Goal: Transaction & Acquisition: Download file/media

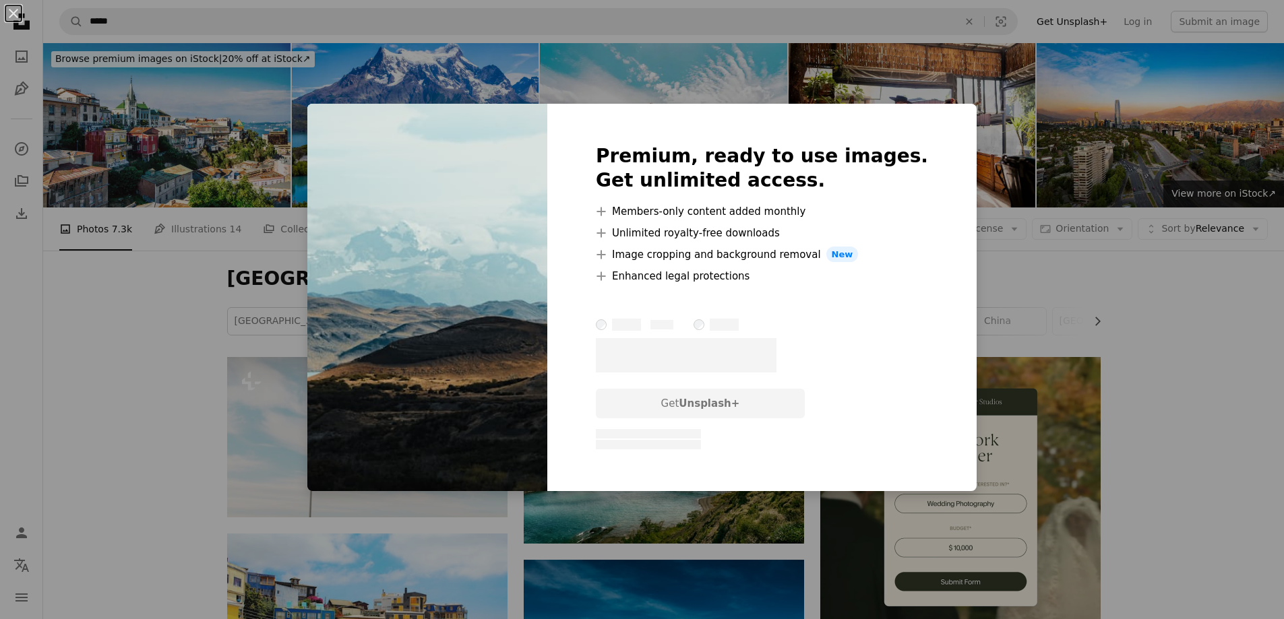
scroll to position [1011, 0]
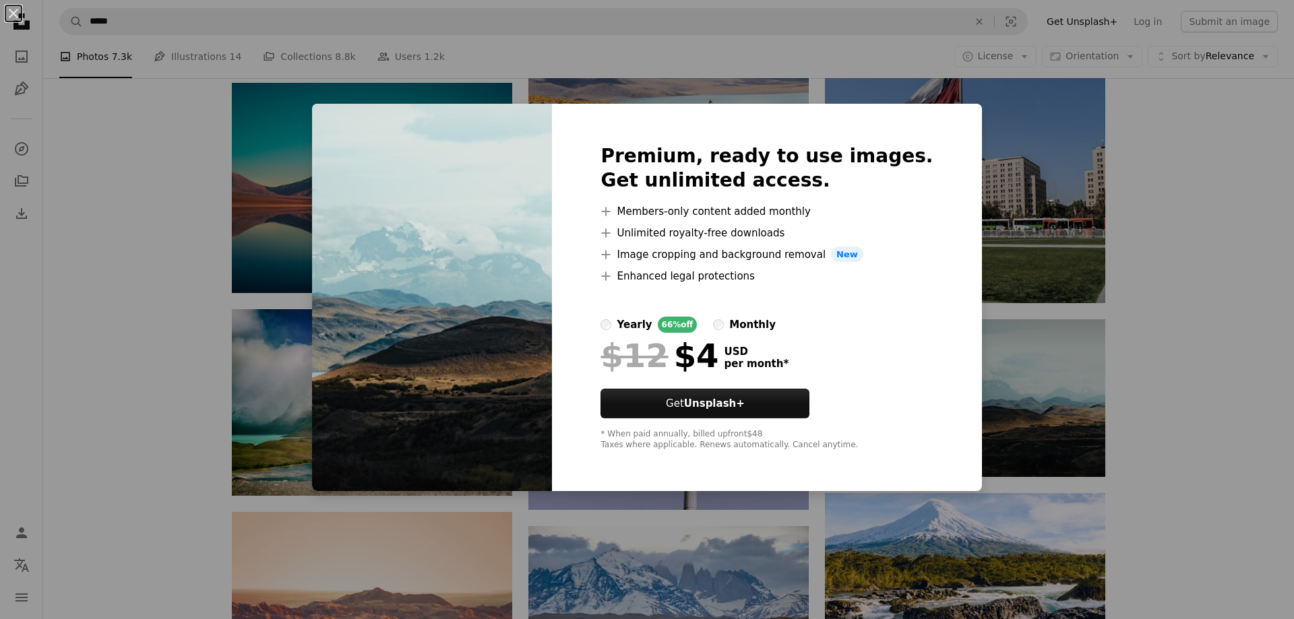
click at [1208, 278] on div "An X shape Premium, ready to use images. Get unlimited access. A plus sign Memb…" at bounding box center [647, 309] width 1294 height 619
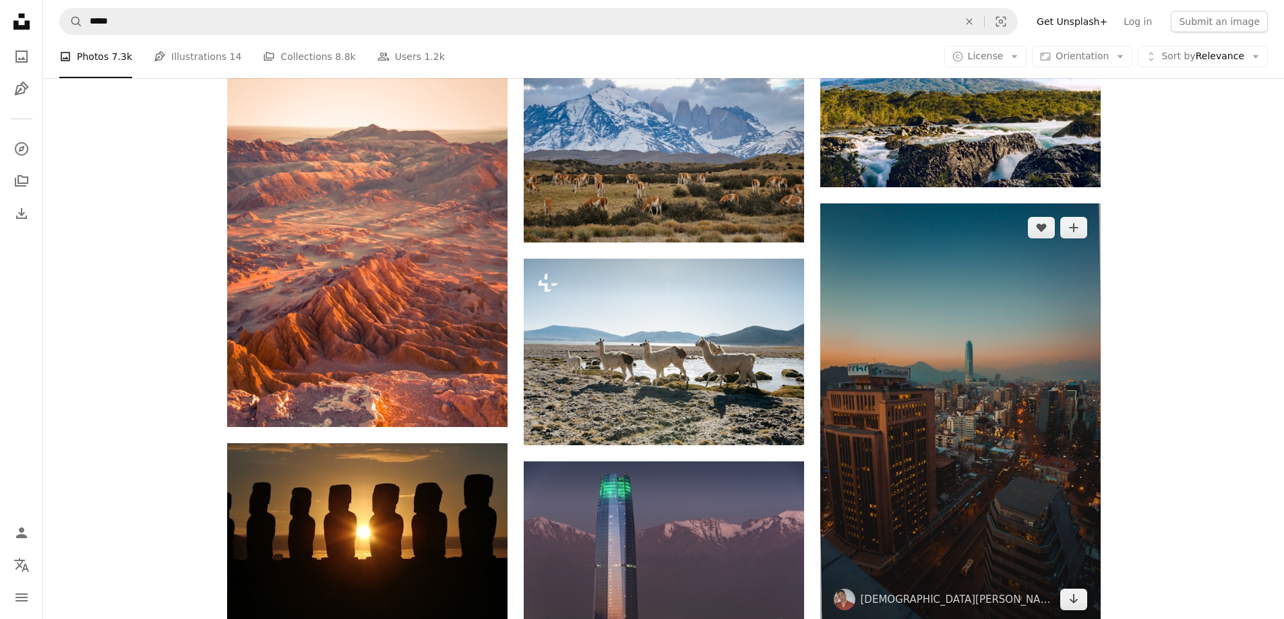
scroll to position [1617, 0]
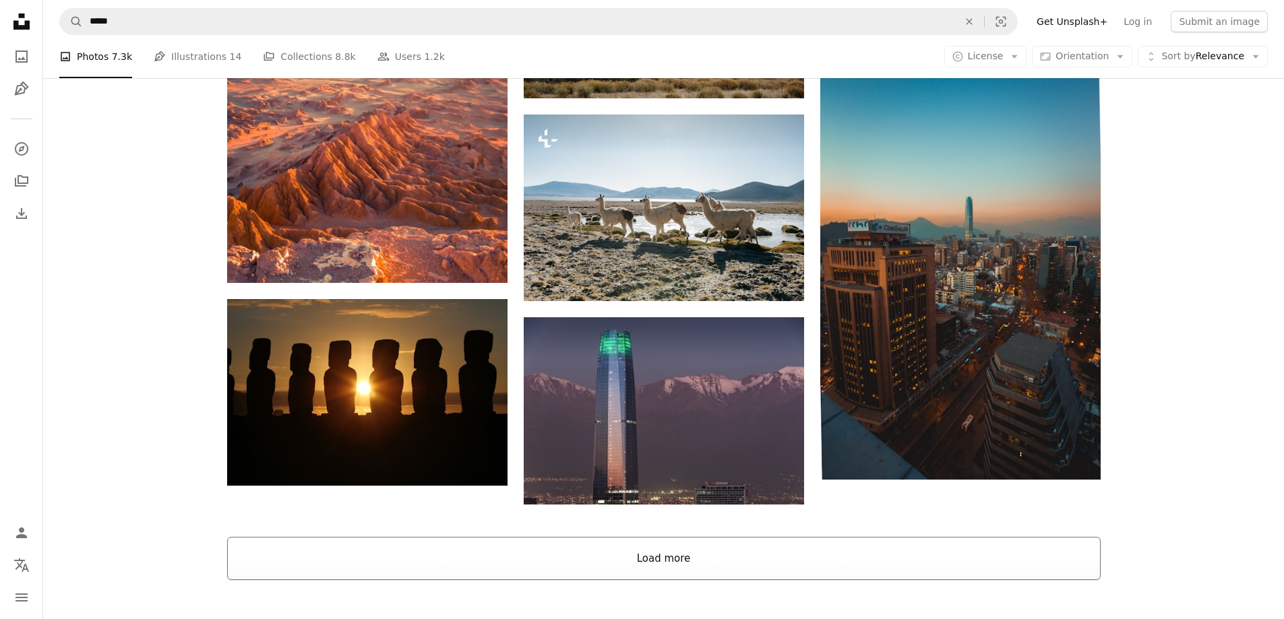
click at [778, 557] on button "Load more" at bounding box center [663, 558] width 873 height 43
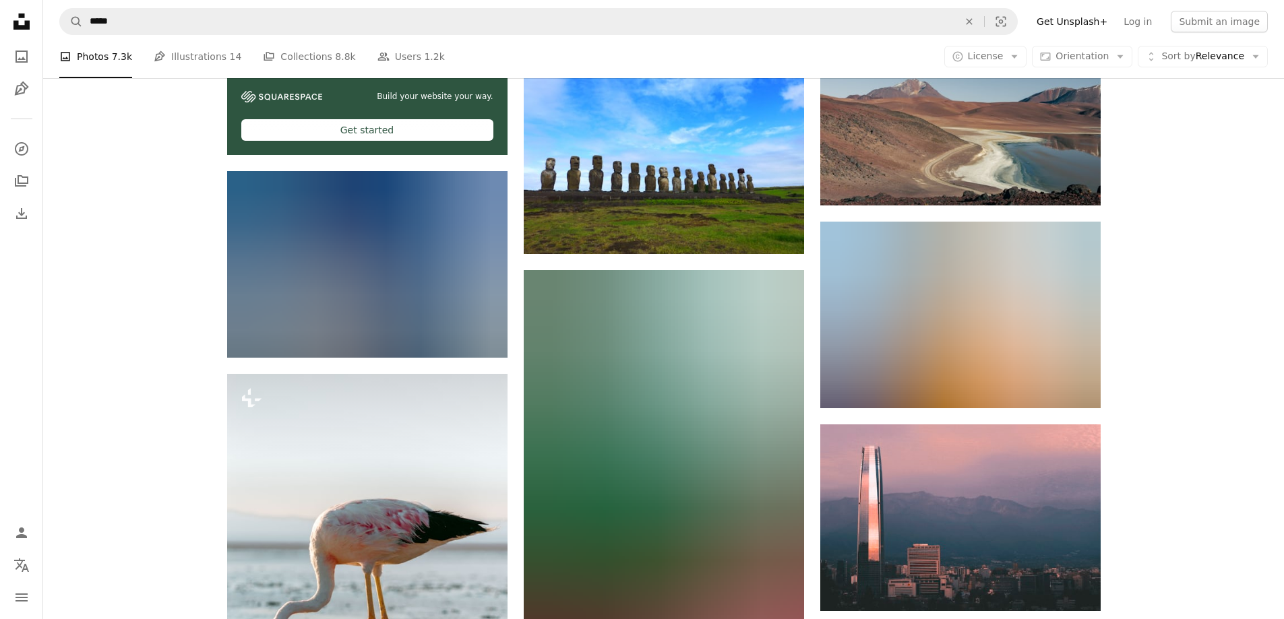
scroll to position [2762, 0]
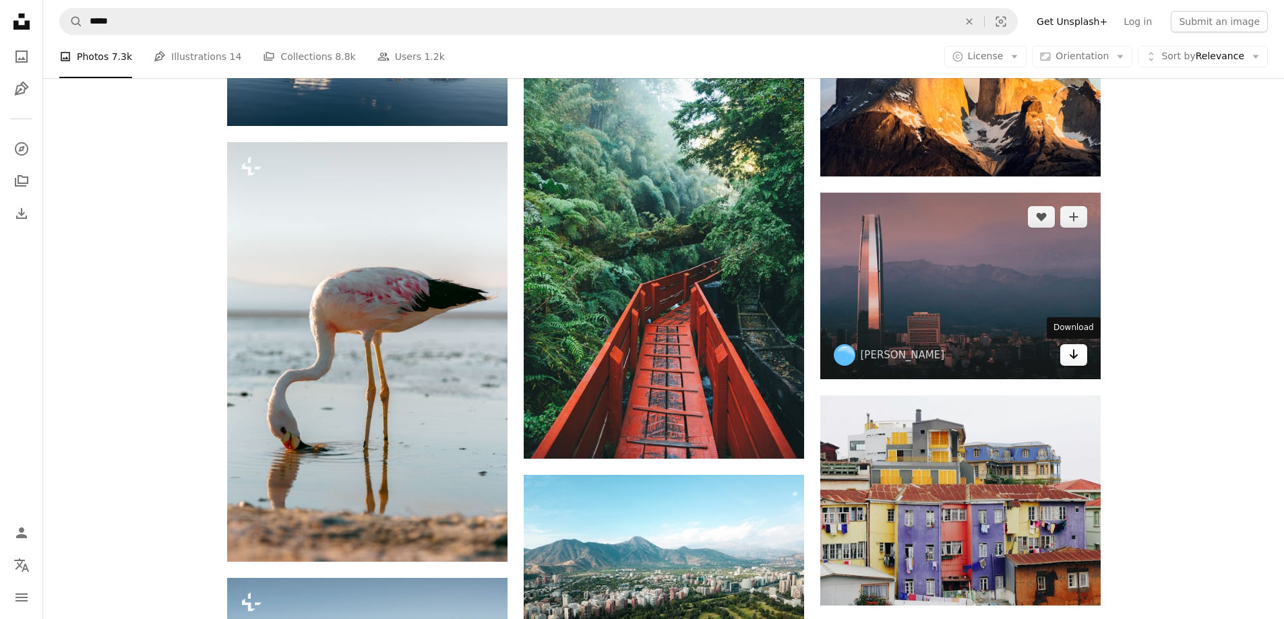
click at [1070, 357] on icon "Arrow pointing down" at bounding box center [1073, 354] width 11 height 16
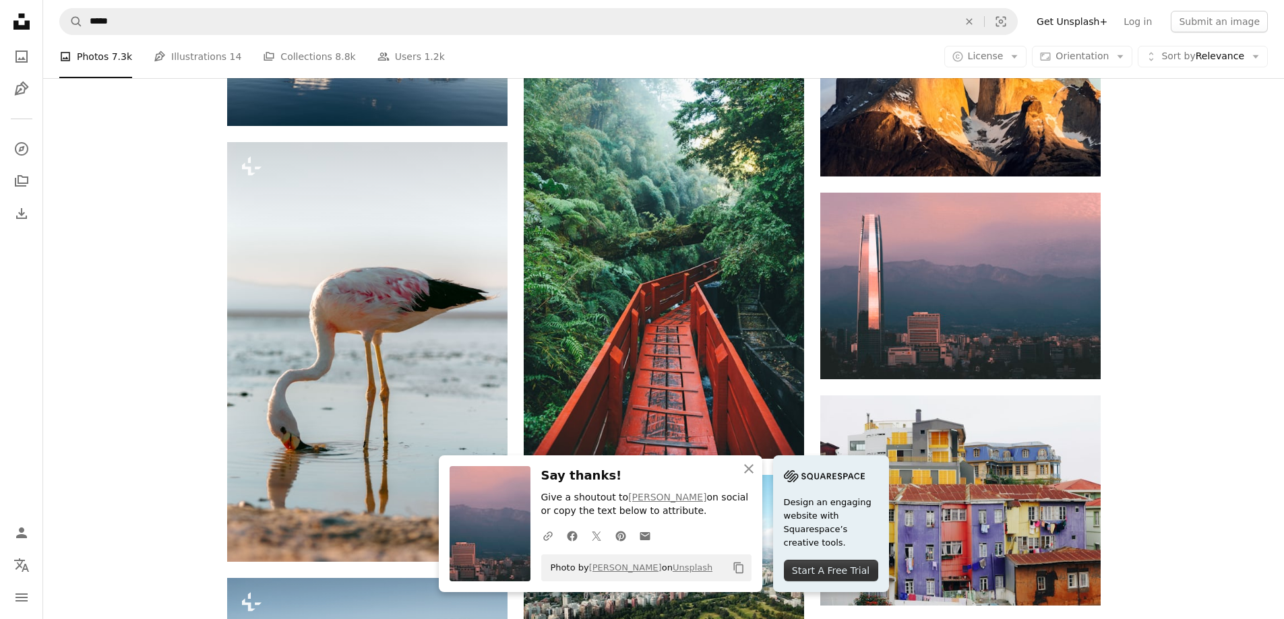
click at [1255, 318] on div "Plus sign for Unsplash+ A heart A plus sign Planet Volumes For Unsplash+ A lock…" at bounding box center [663, 567] width 1240 height 5945
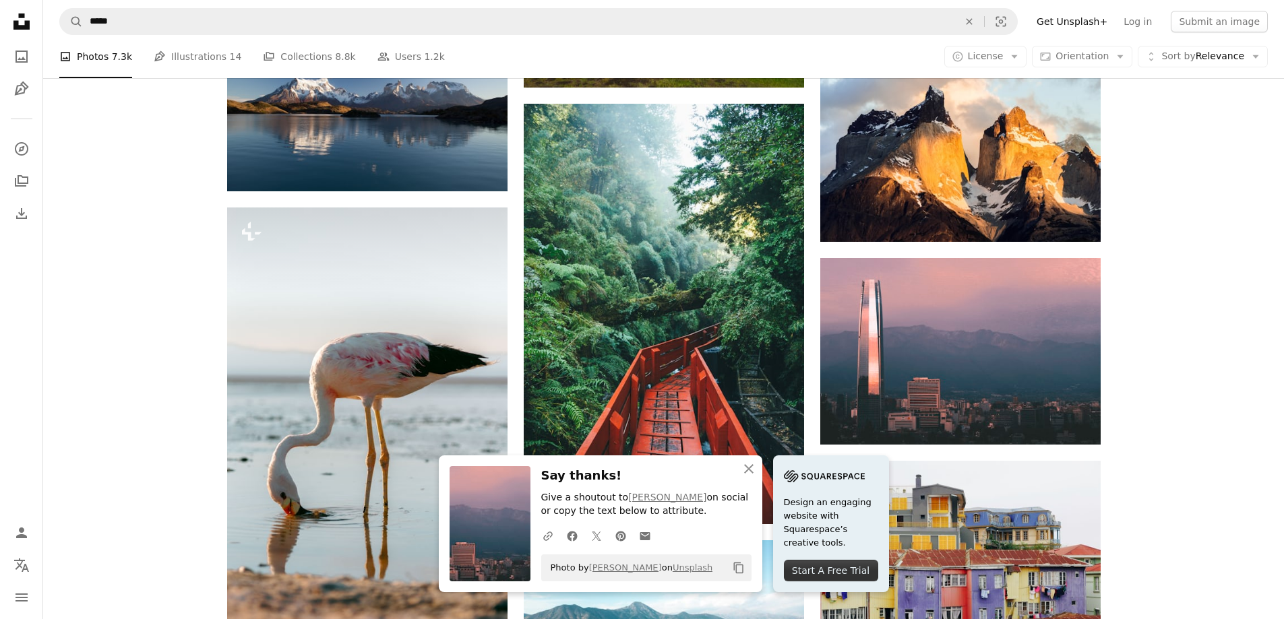
scroll to position [2493, 0]
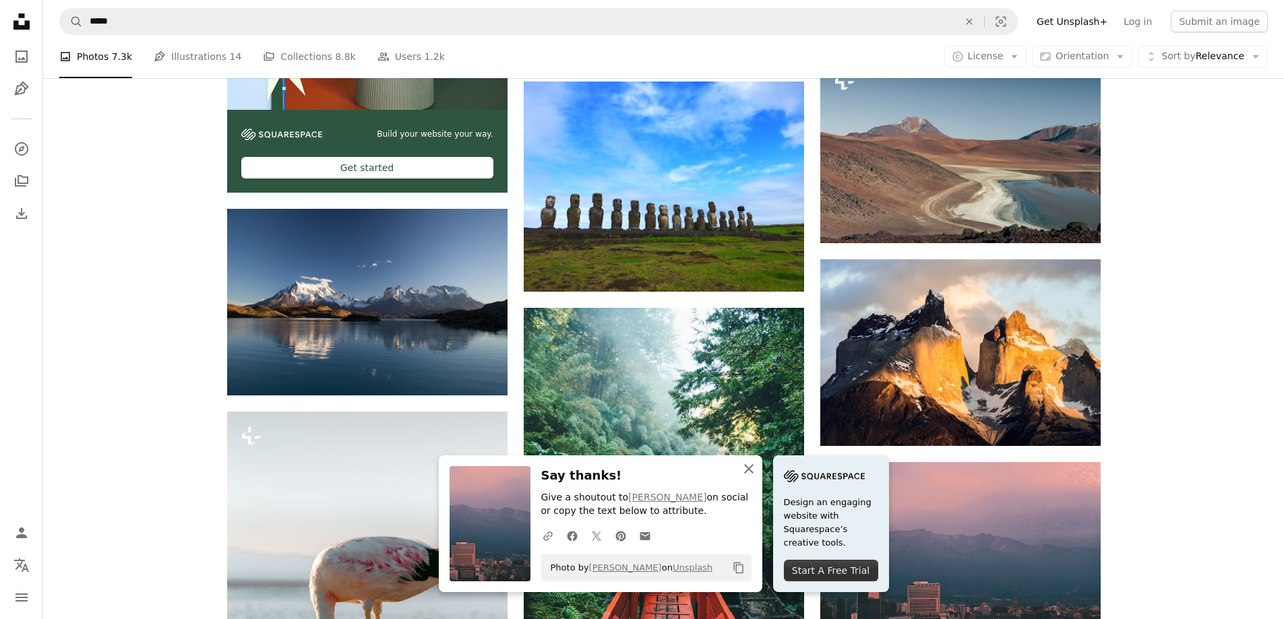
click at [754, 470] on icon "An X shape" at bounding box center [748, 469] width 16 height 16
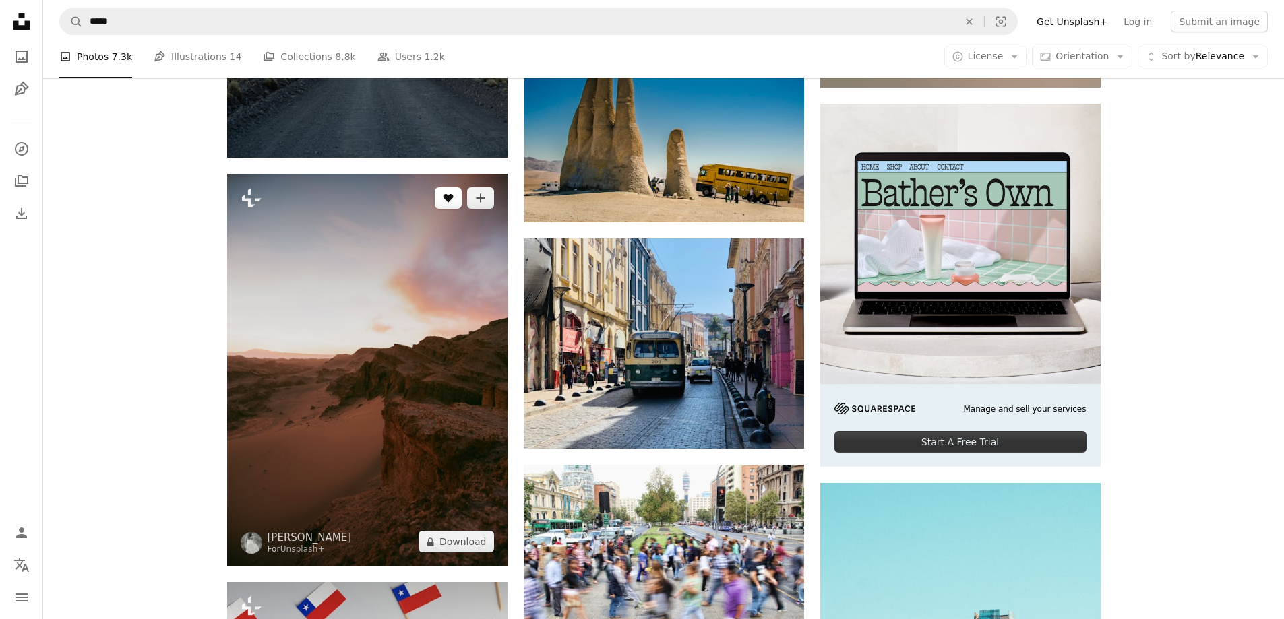
scroll to position [4447, 0]
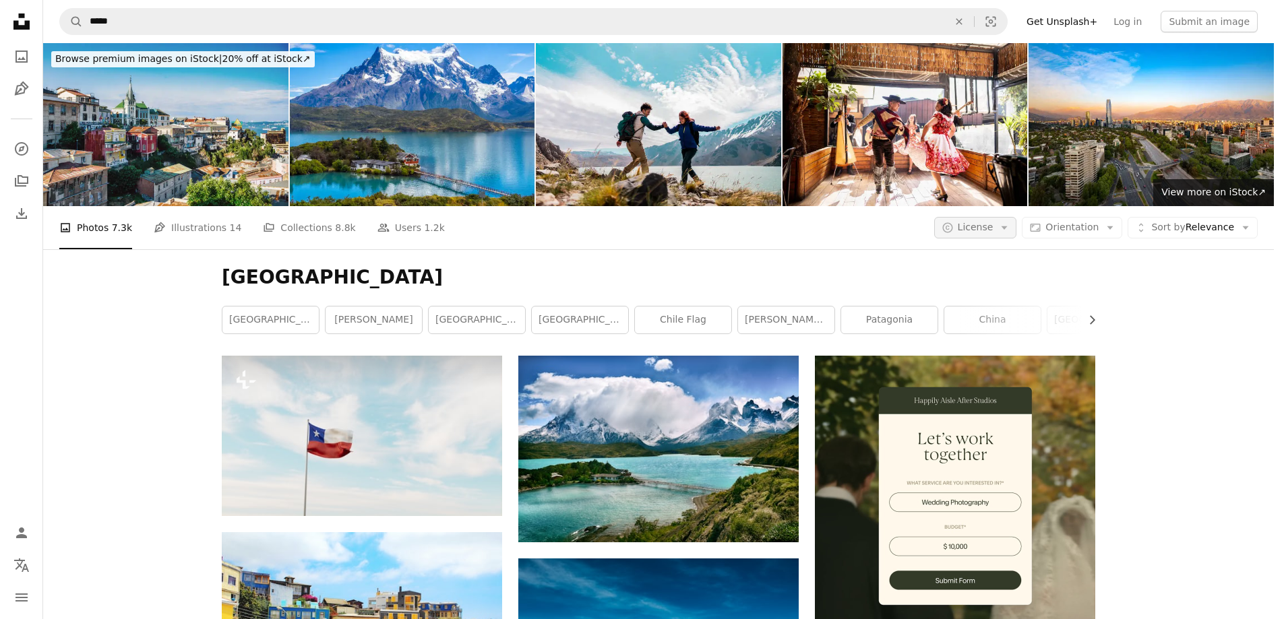
click at [1010, 222] on icon "Arrow down" at bounding box center [1004, 228] width 12 height 12
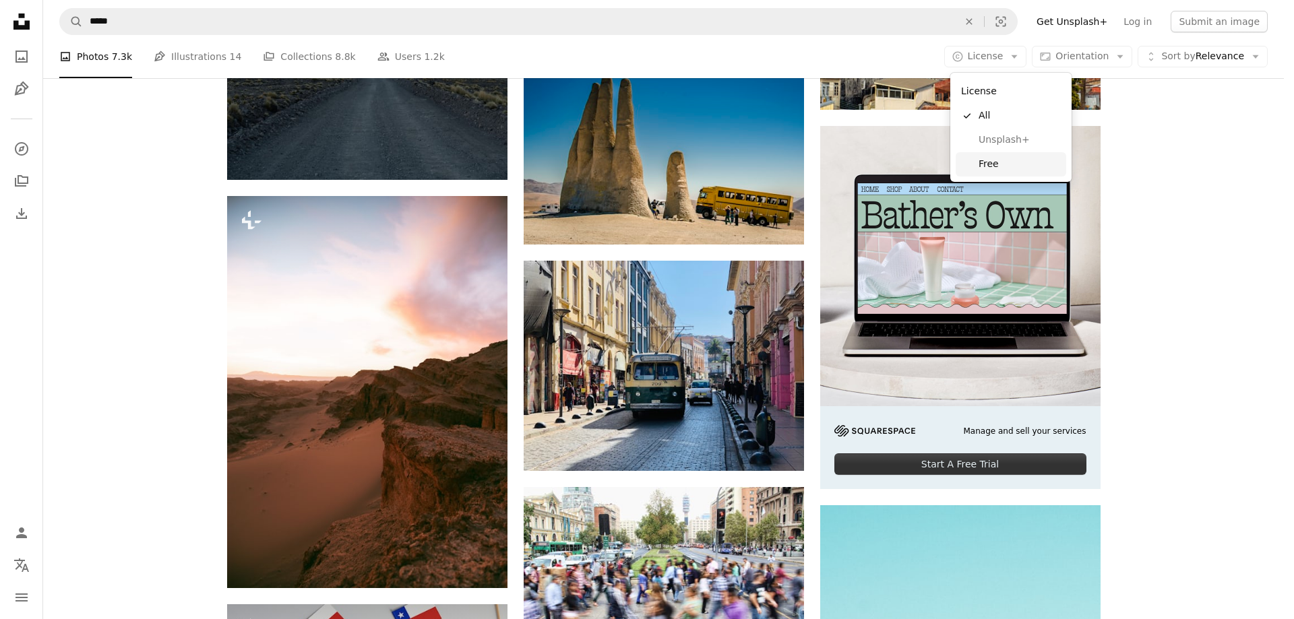
click at [991, 156] on link "Free" at bounding box center [1010, 164] width 110 height 24
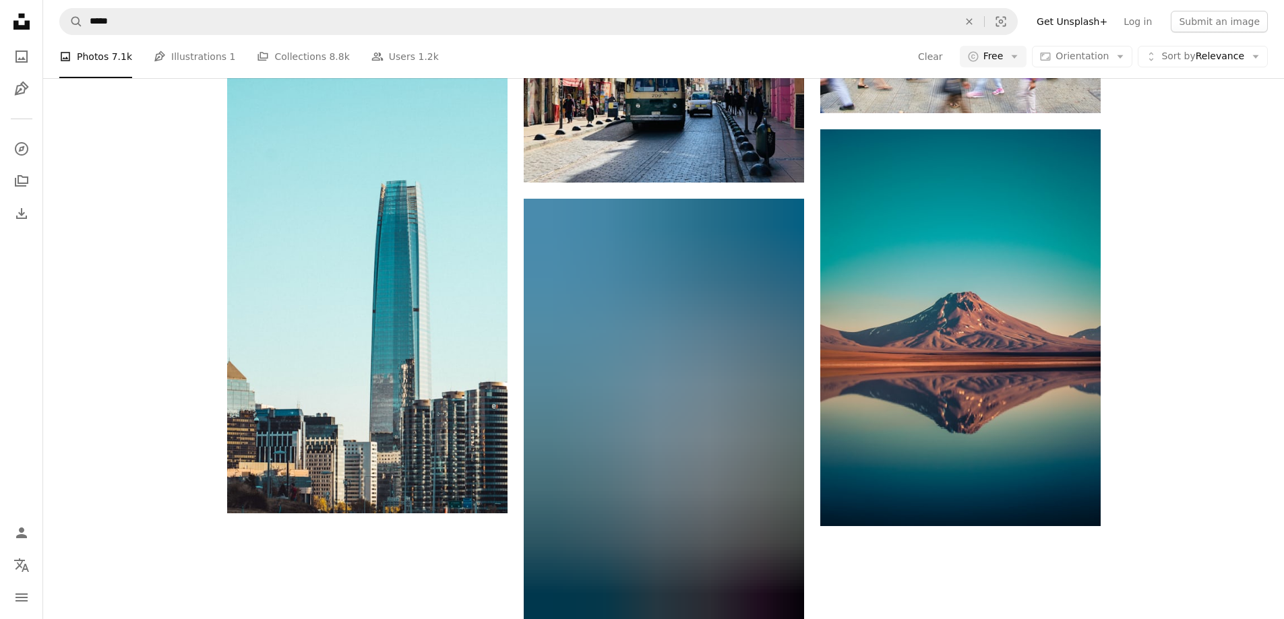
scroll to position [1213, 0]
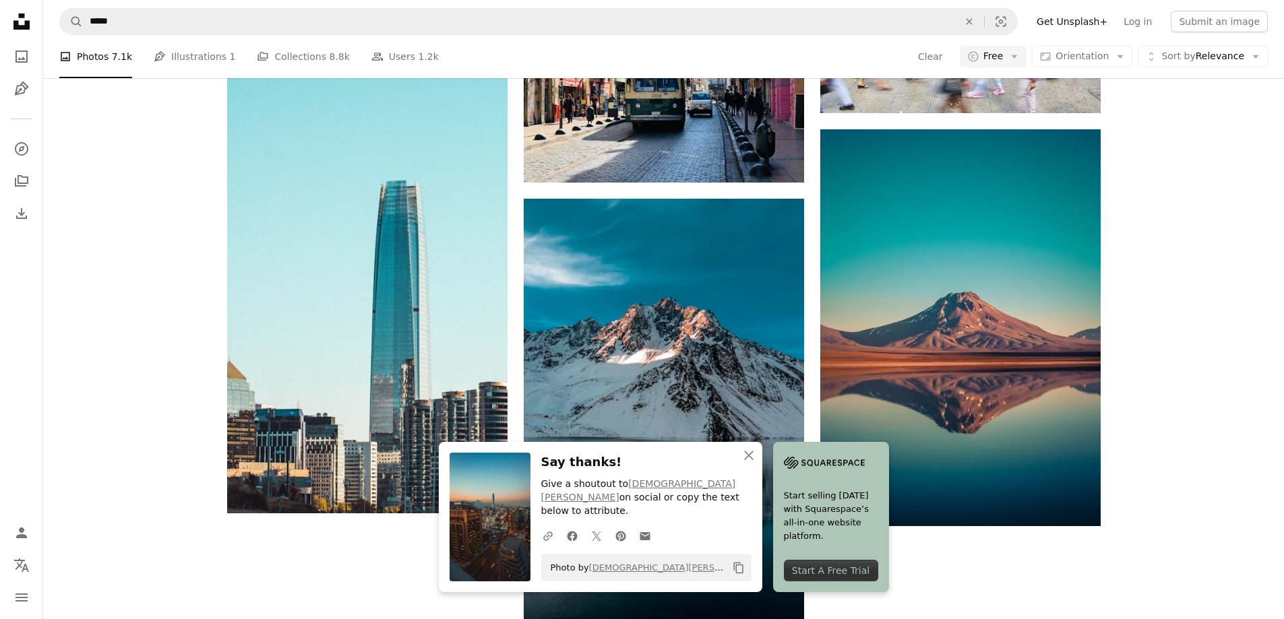
click at [749, 460] on icon "button" at bounding box center [748, 455] width 9 height 9
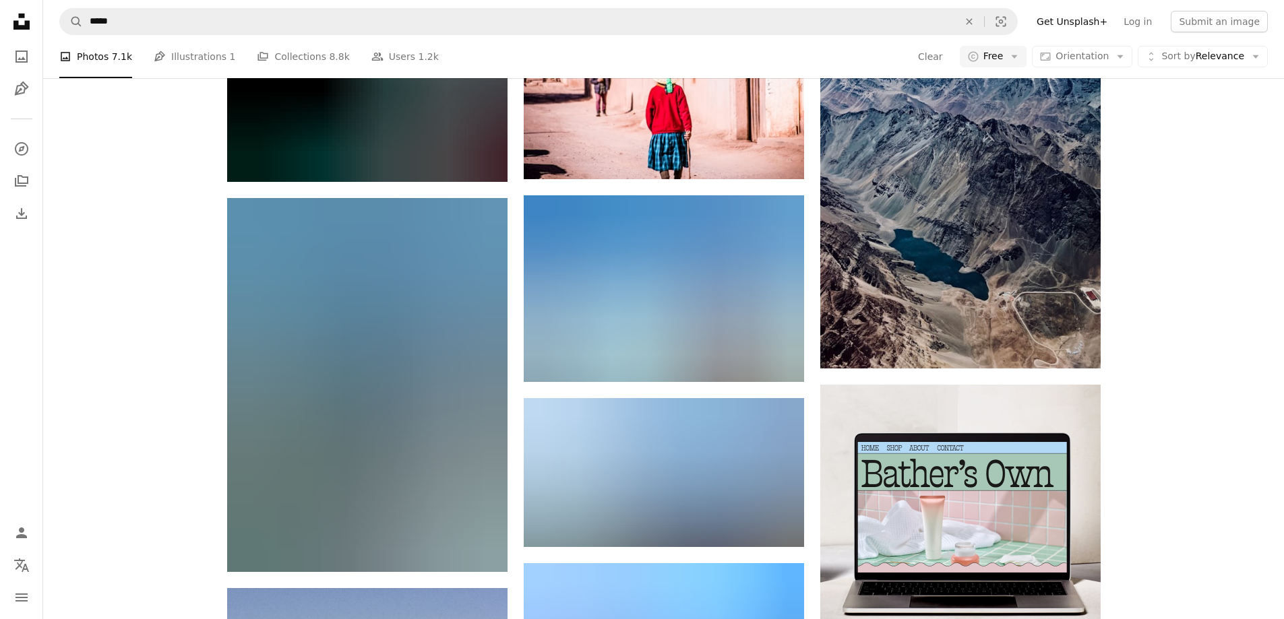
scroll to position [8287, 0]
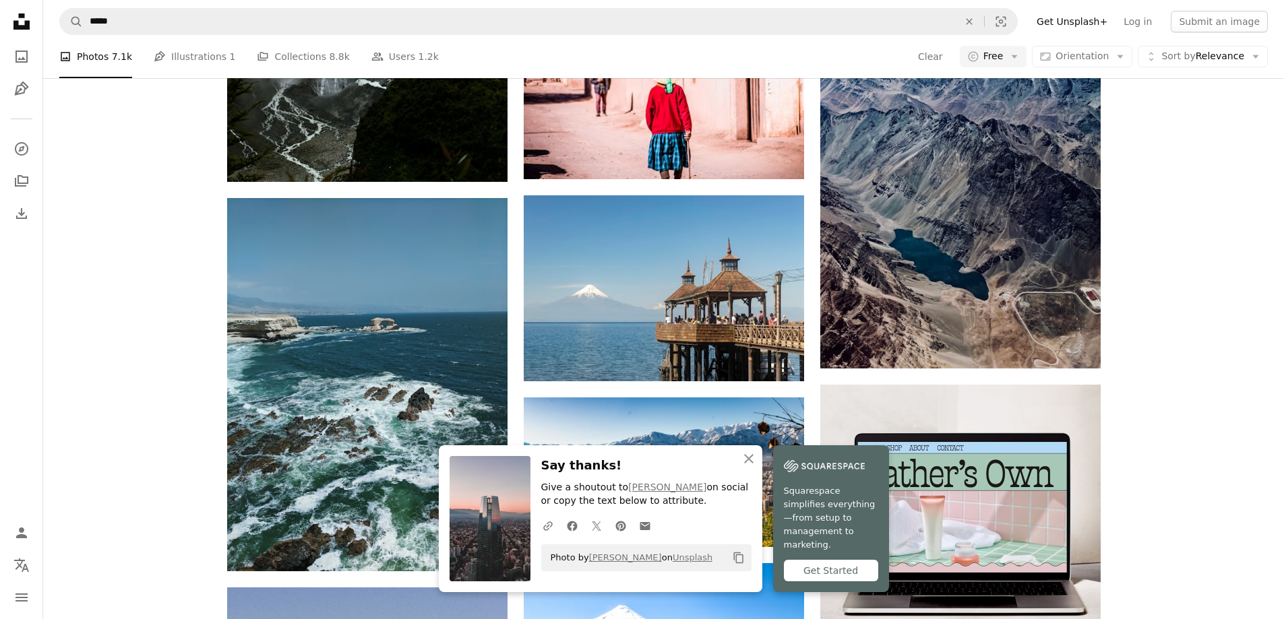
click at [751, 456] on icon "button" at bounding box center [748, 458] width 9 height 9
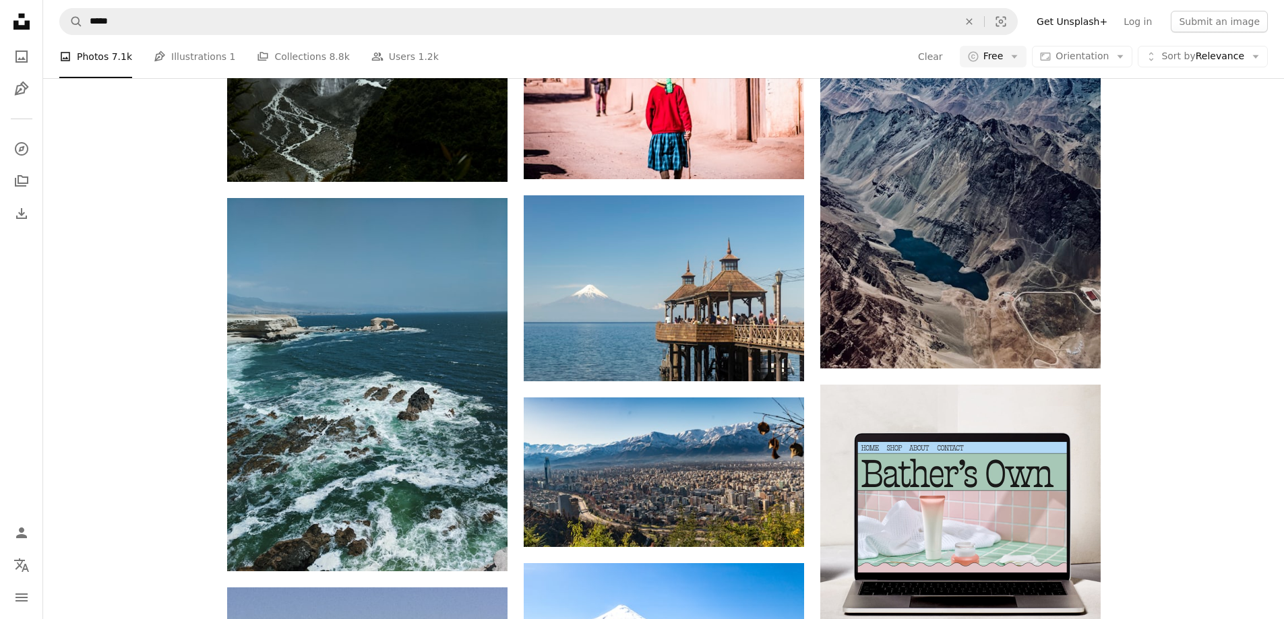
scroll to position [13408, 0]
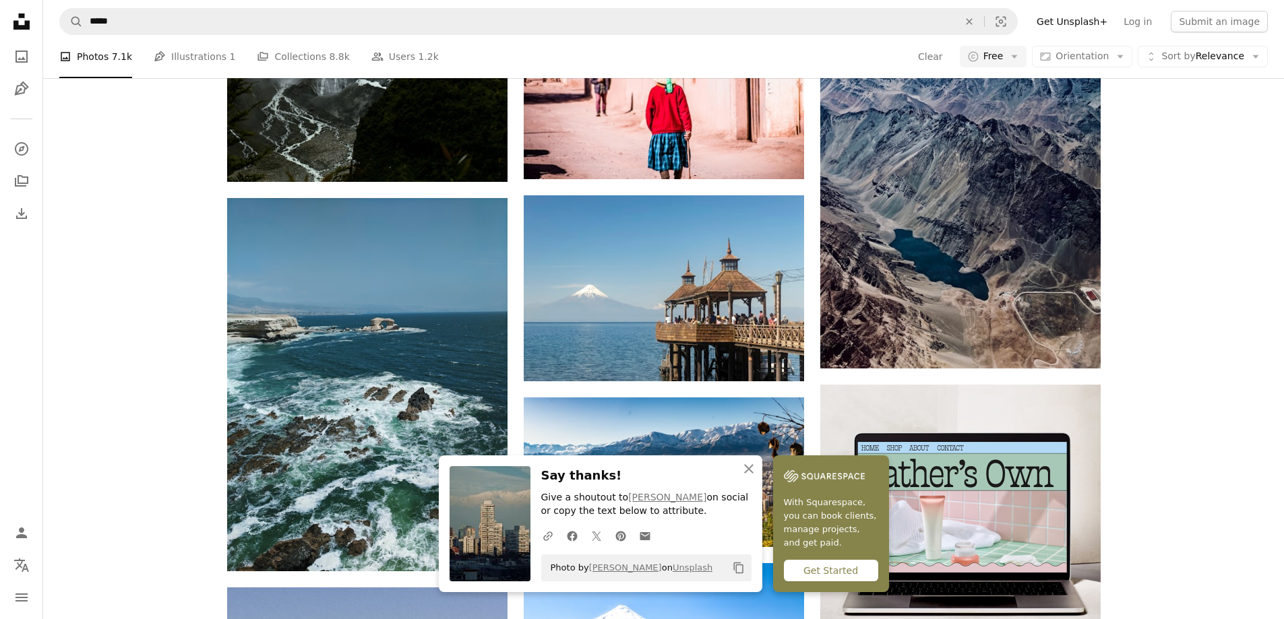
click at [755, 472] on icon "An X shape" at bounding box center [748, 469] width 16 height 16
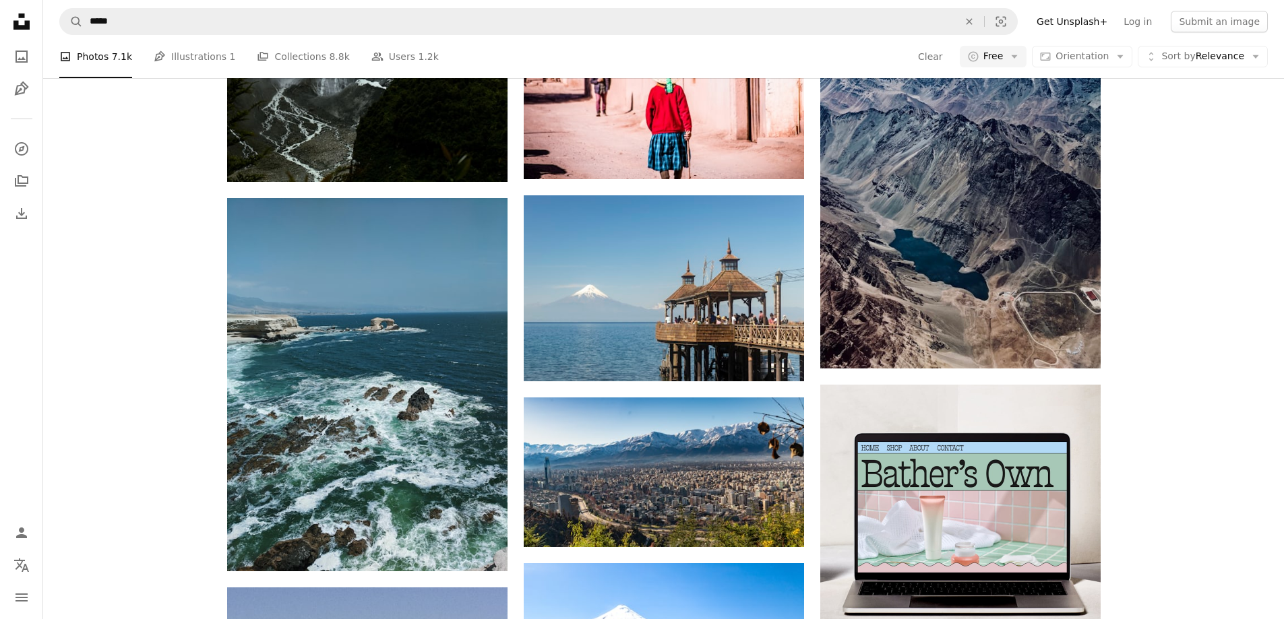
scroll to position [20145, 0]
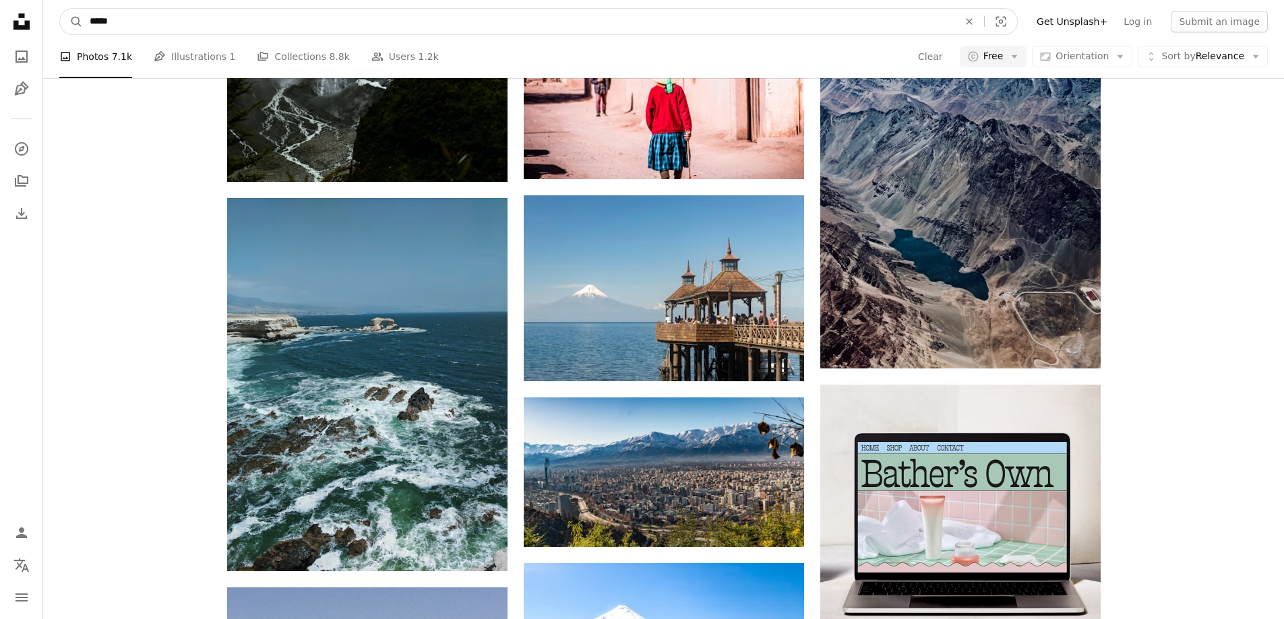
click at [220, 24] on input "*****" at bounding box center [518, 22] width 871 height 26
type input "**********"
click at [483, 28] on input "**********" at bounding box center [518, 22] width 871 height 26
click button "A magnifying glass" at bounding box center [71, 22] width 23 height 26
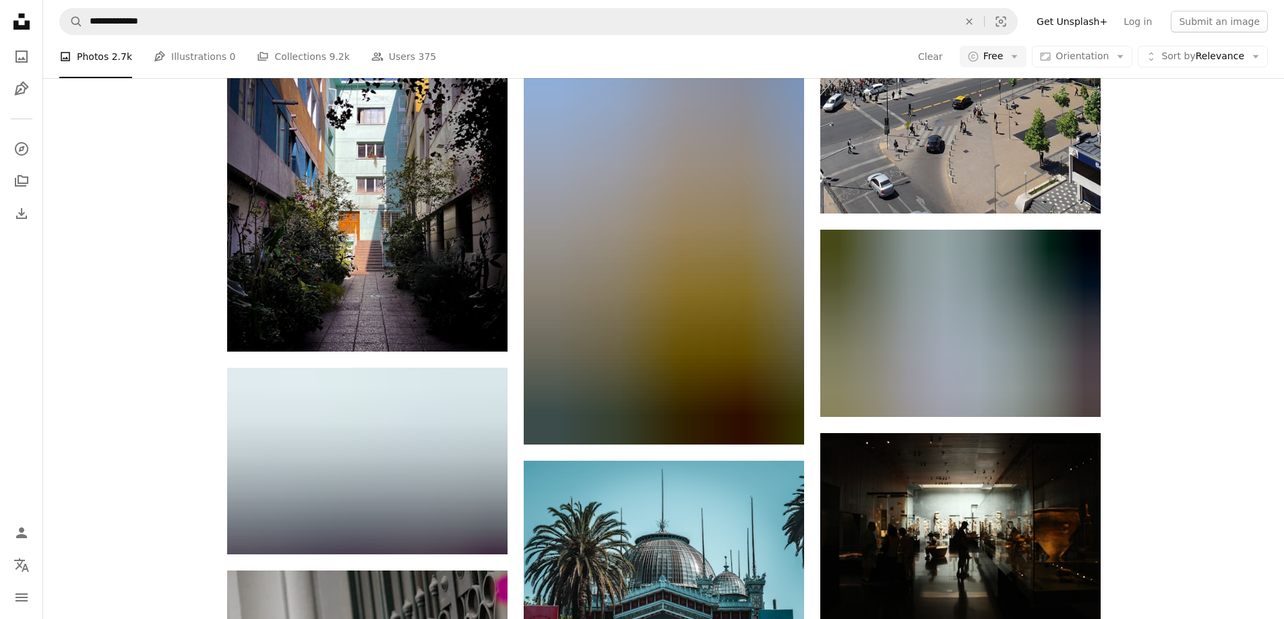
scroll to position [7883, 0]
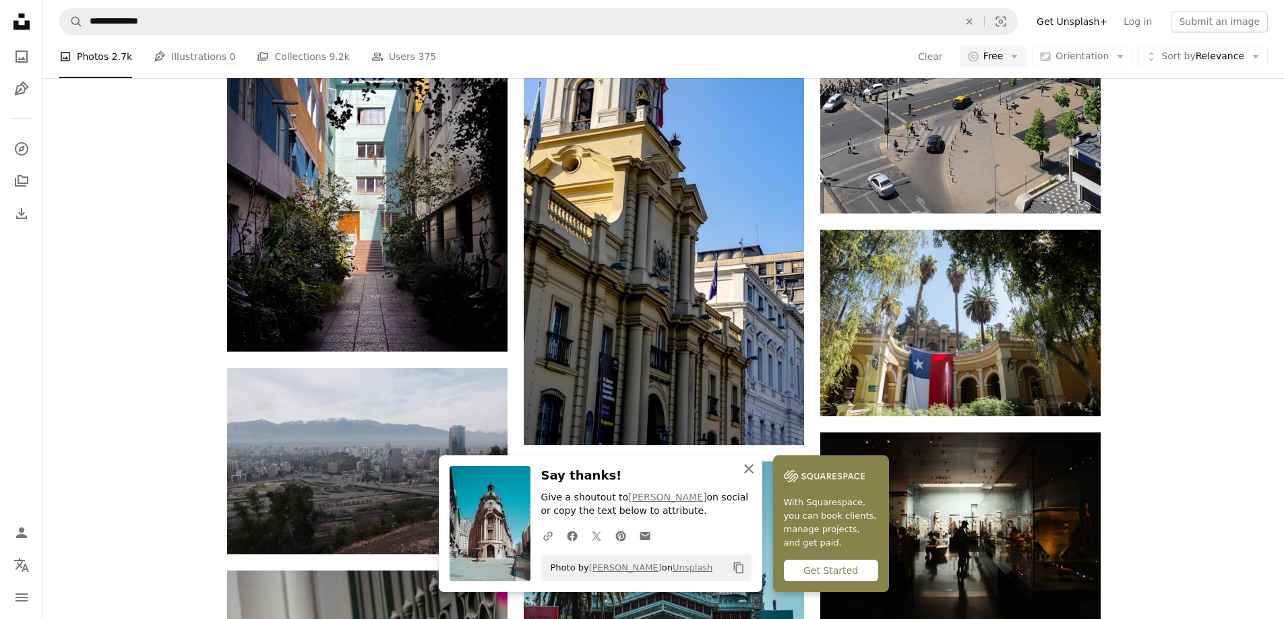
drag, startPoint x: 747, startPoint y: 465, endPoint x: 735, endPoint y: 459, distance: 13.0
click at [747, 465] on icon "An X shape" at bounding box center [748, 469] width 16 height 16
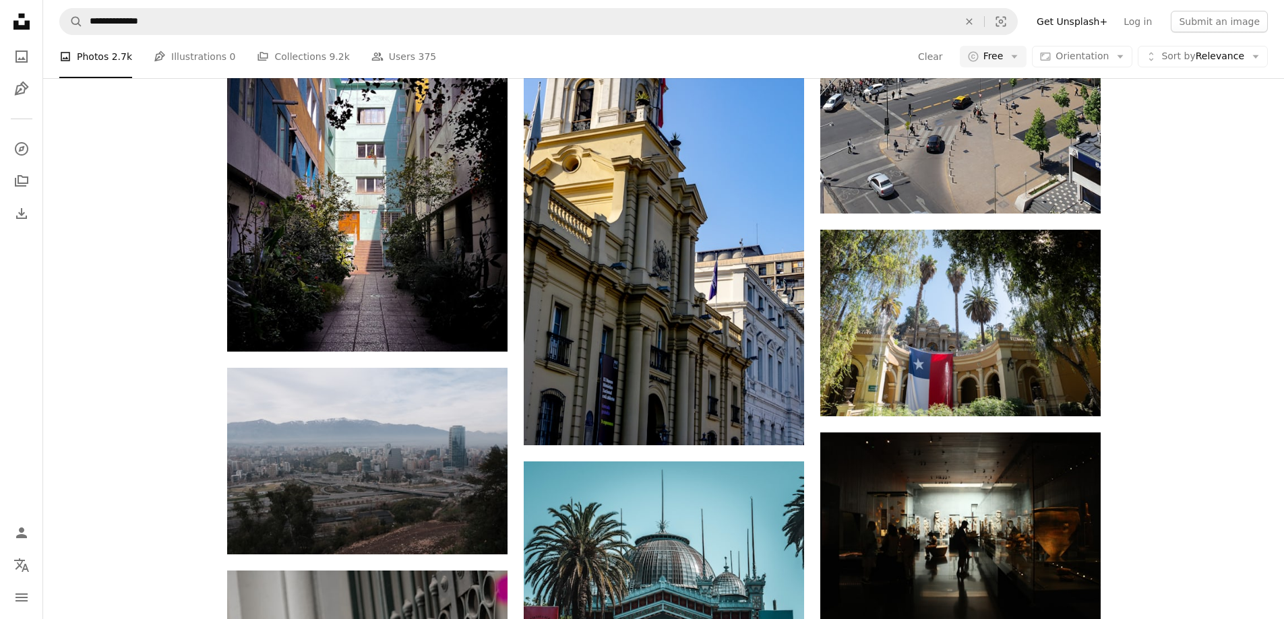
scroll to position [14688, 0]
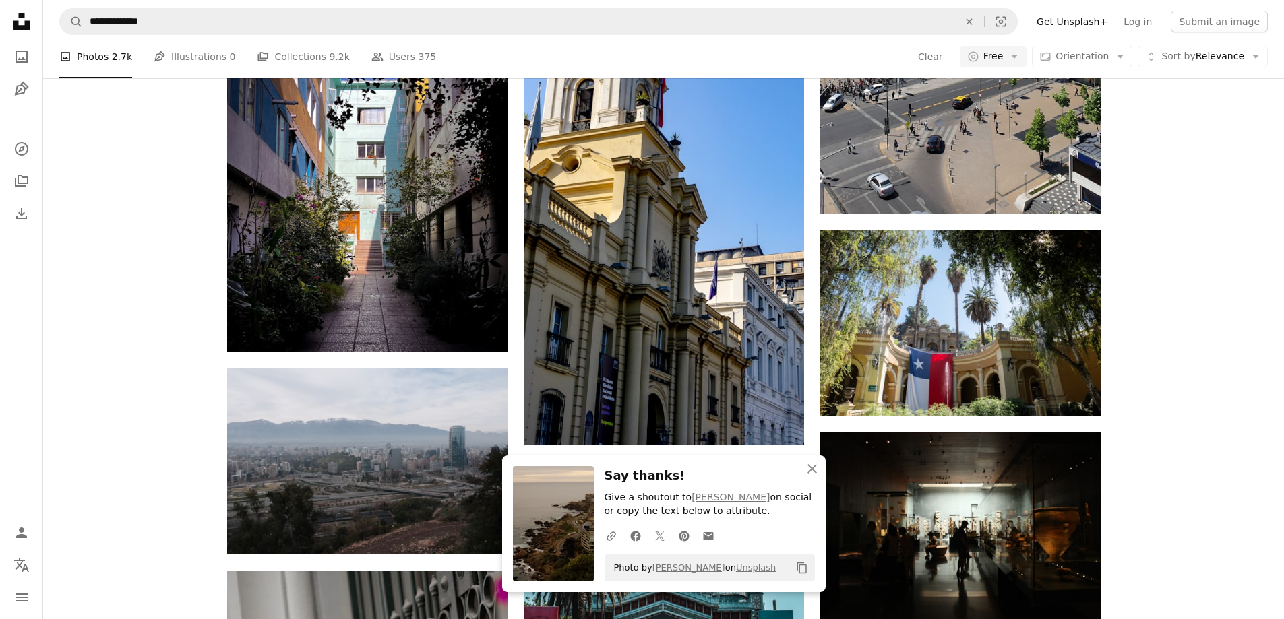
click at [815, 472] on icon "button" at bounding box center [811, 468] width 9 height 9
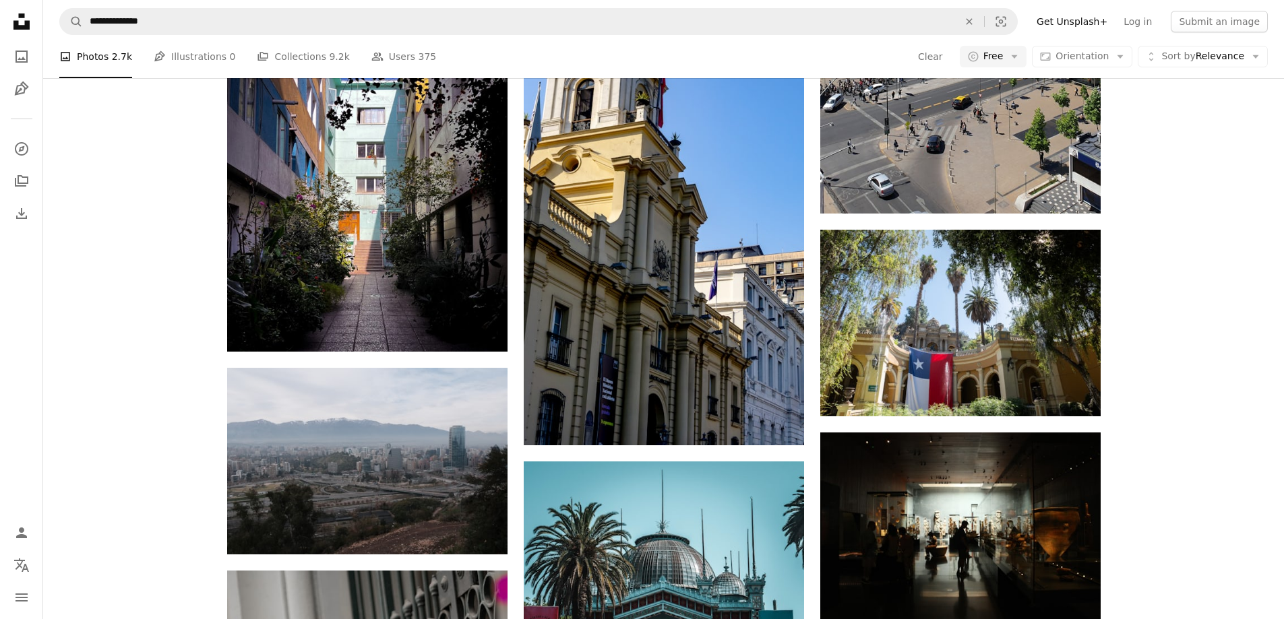
scroll to position [20954, 0]
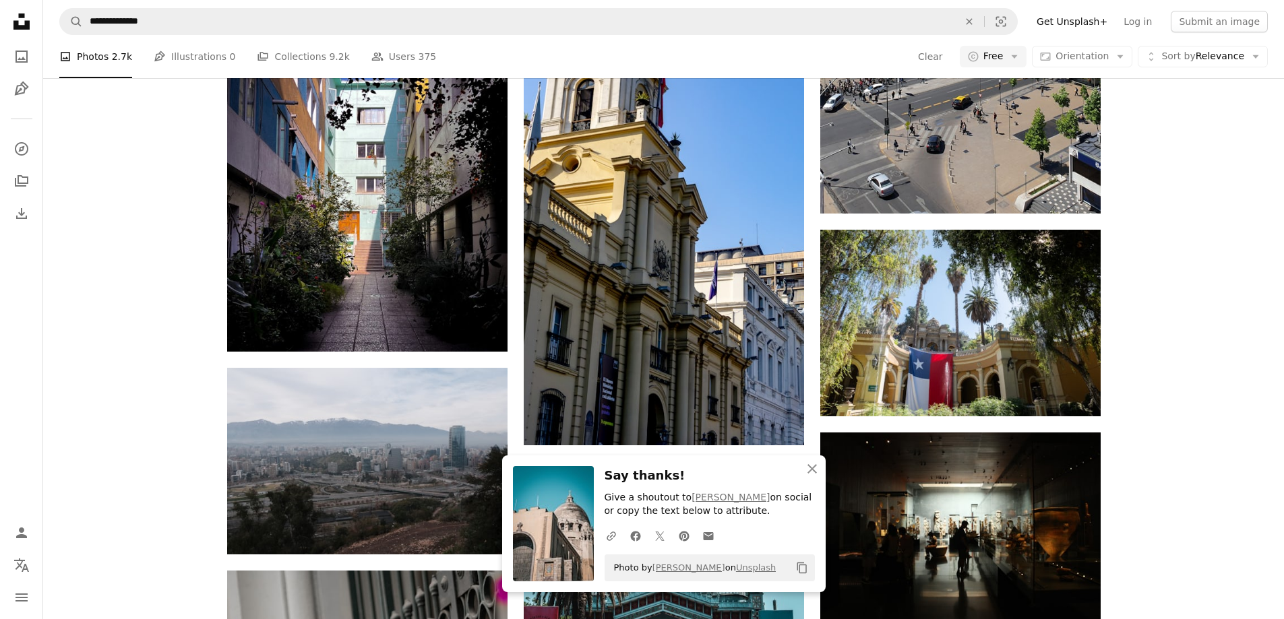
scroll to position [21291, 0]
click at [806, 476] on icon "An X shape" at bounding box center [812, 469] width 16 height 16
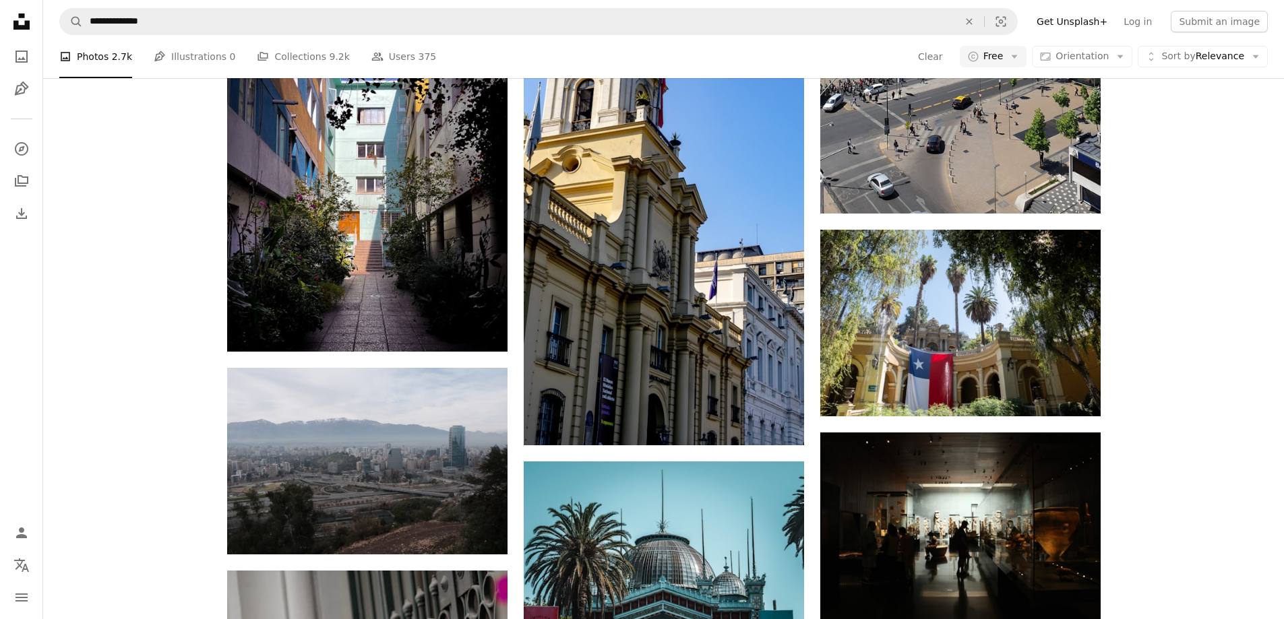
scroll to position [25536, 0]
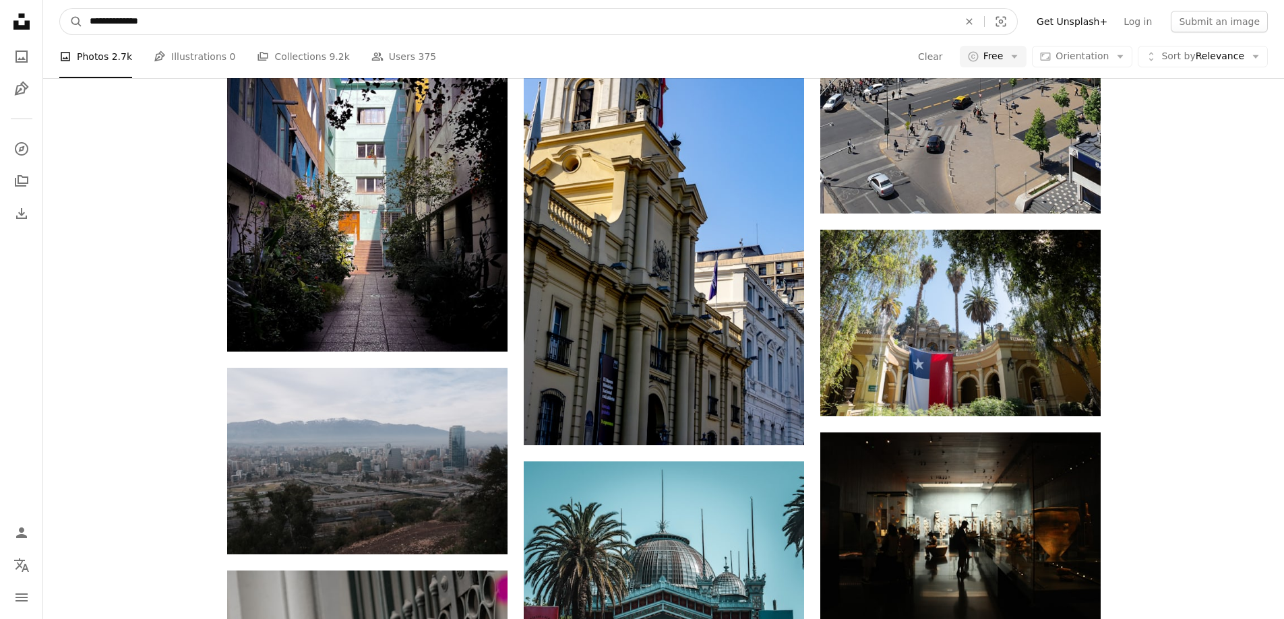
click at [279, 29] on input "**********" at bounding box center [518, 22] width 871 height 26
type input "**********"
click button "A magnifying glass" at bounding box center [71, 22] width 23 height 26
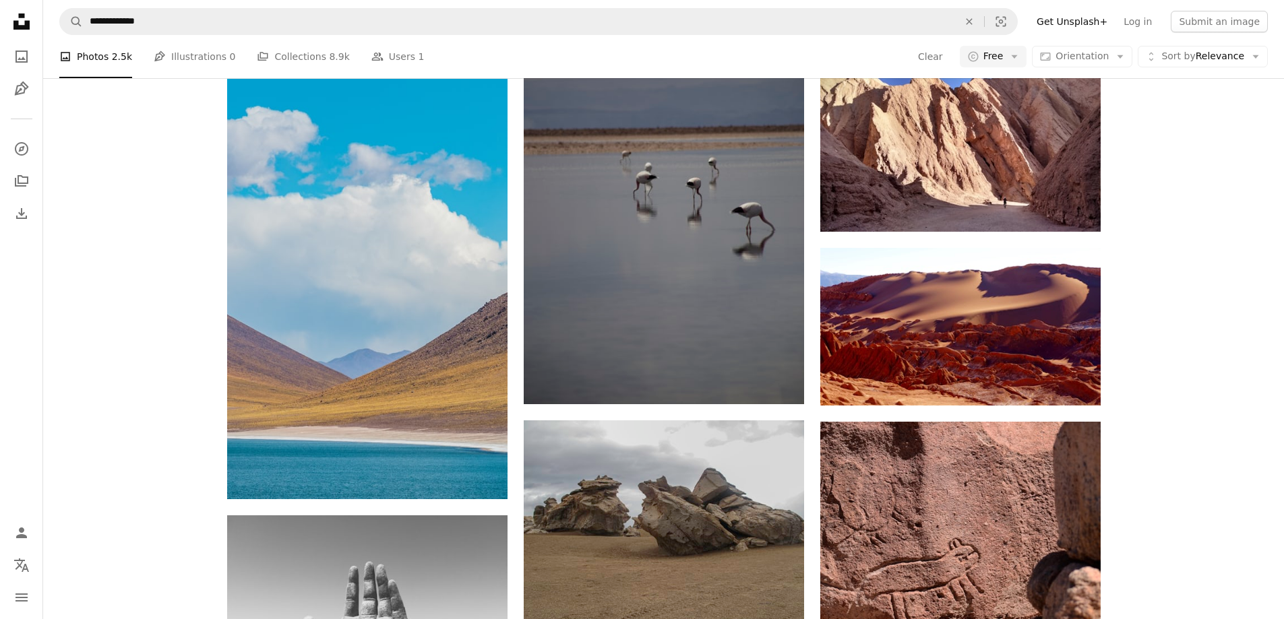
scroll to position [2089, 0]
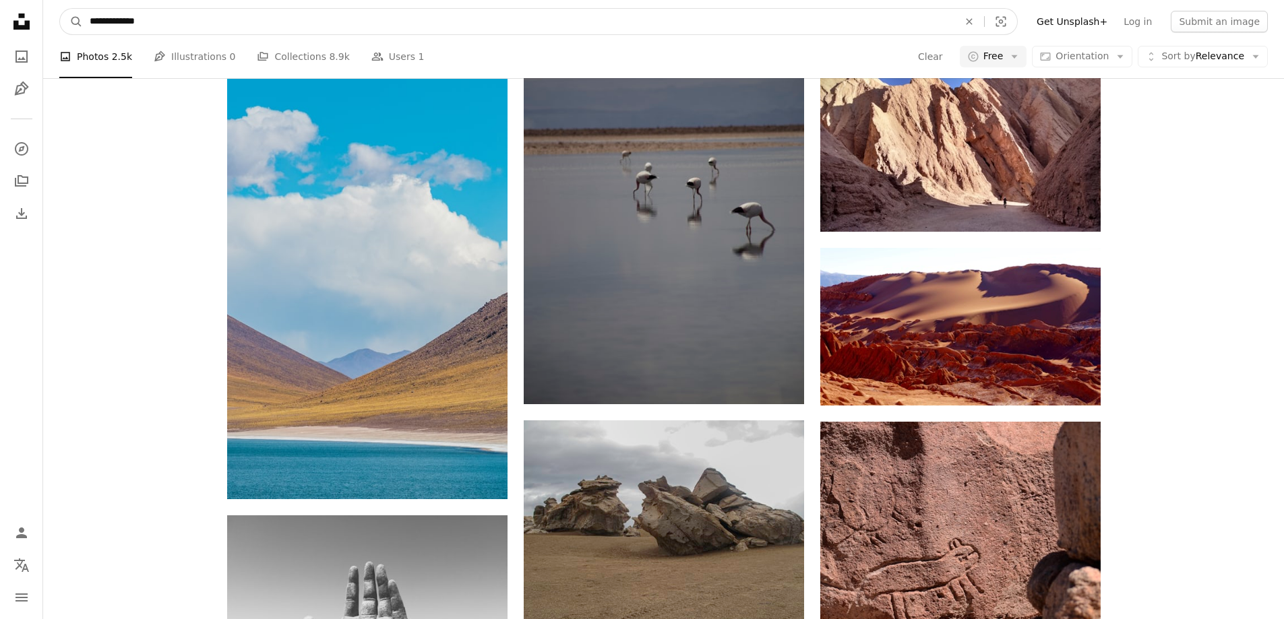
click at [353, 21] on input "**********" at bounding box center [518, 22] width 871 height 26
type input "*****"
click at [60, 9] on button "A magnifying glass" at bounding box center [71, 22] width 23 height 26
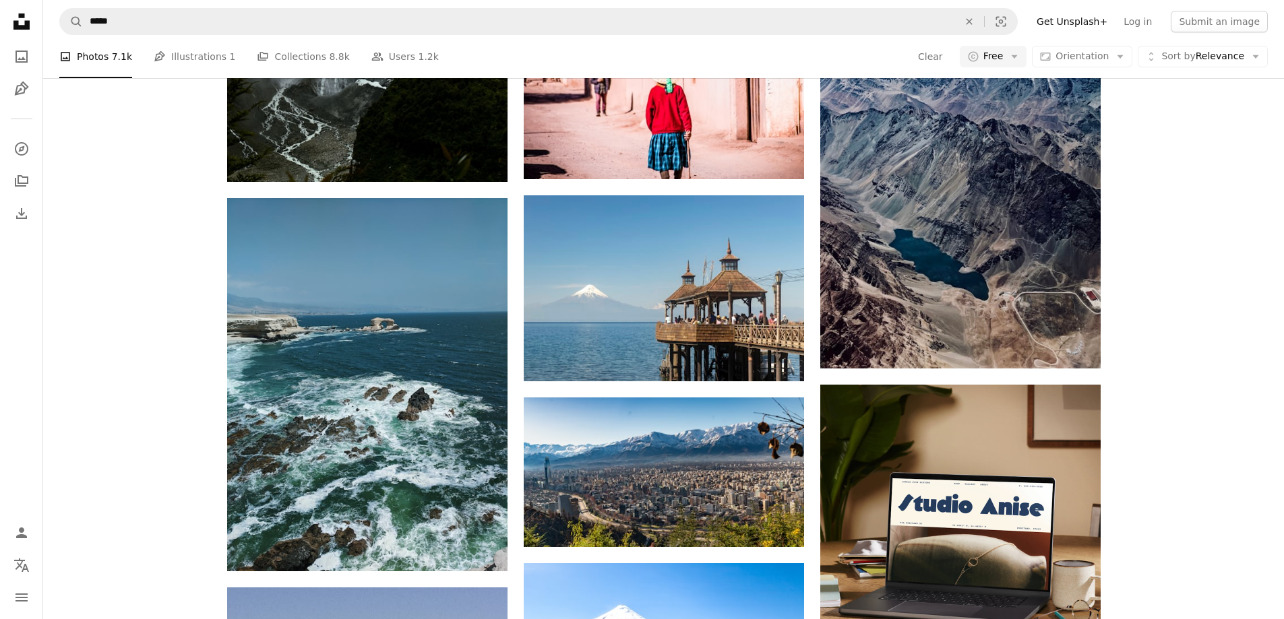
scroll to position [1752, 0]
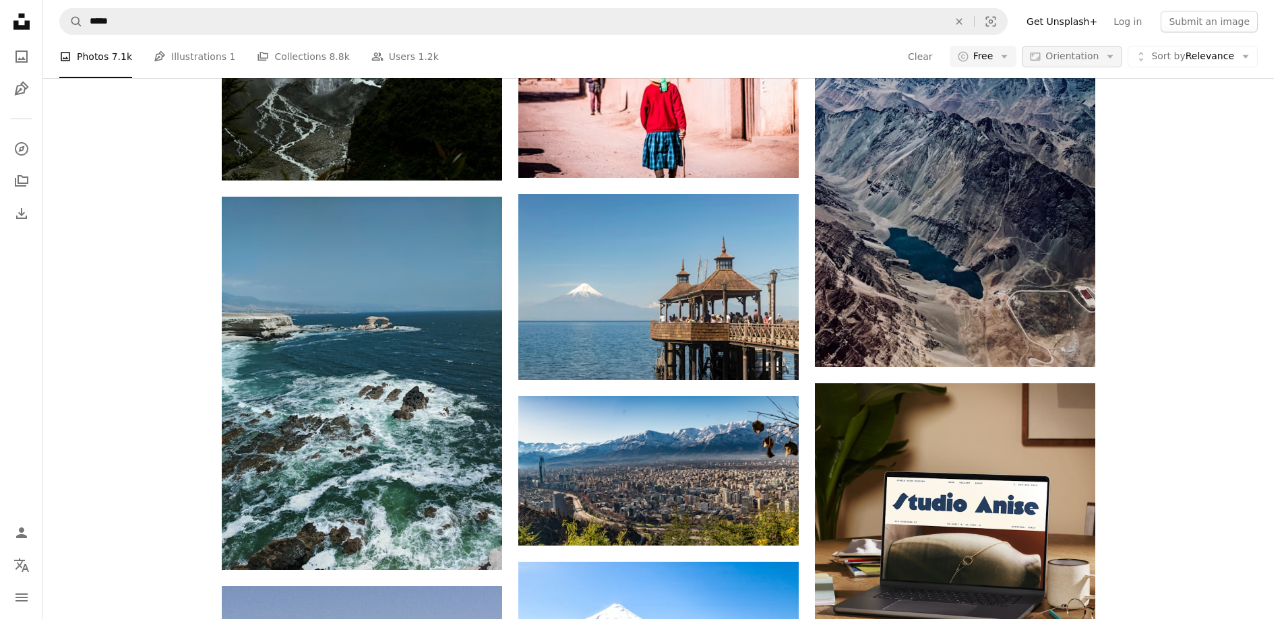
click at [1098, 57] on span "Orientation" at bounding box center [1071, 56] width 53 height 11
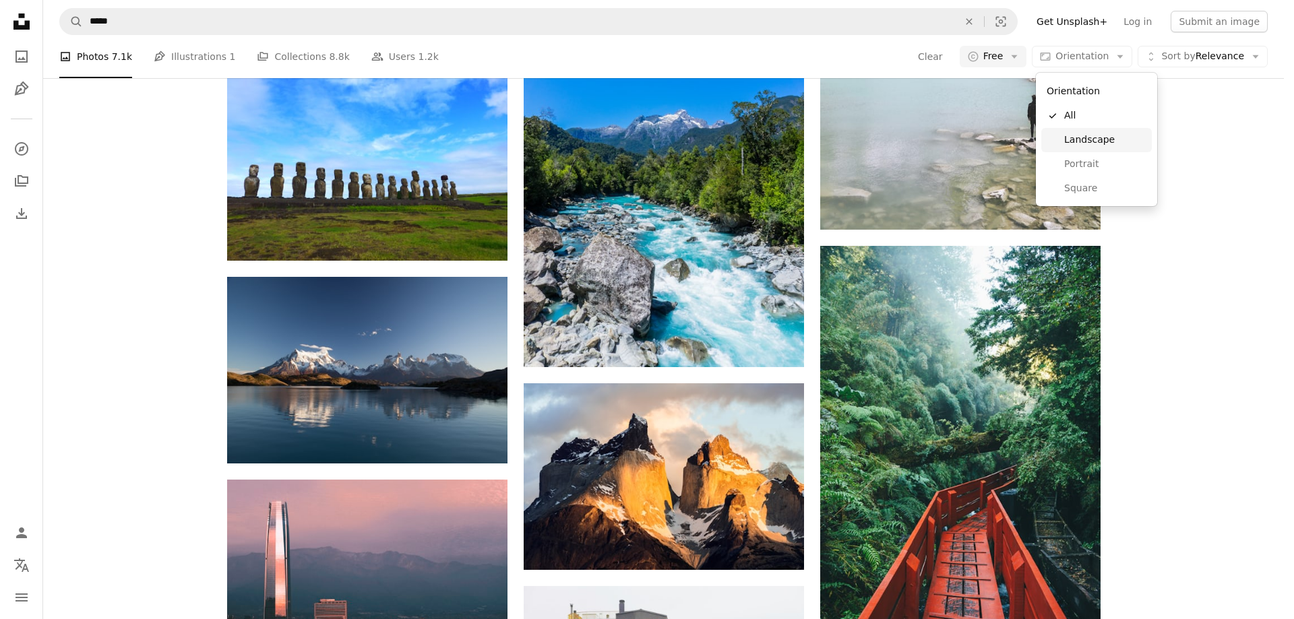
click at [1095, 137] on span "Landscape" at bounding box center [1105, 139] width 82 height 13
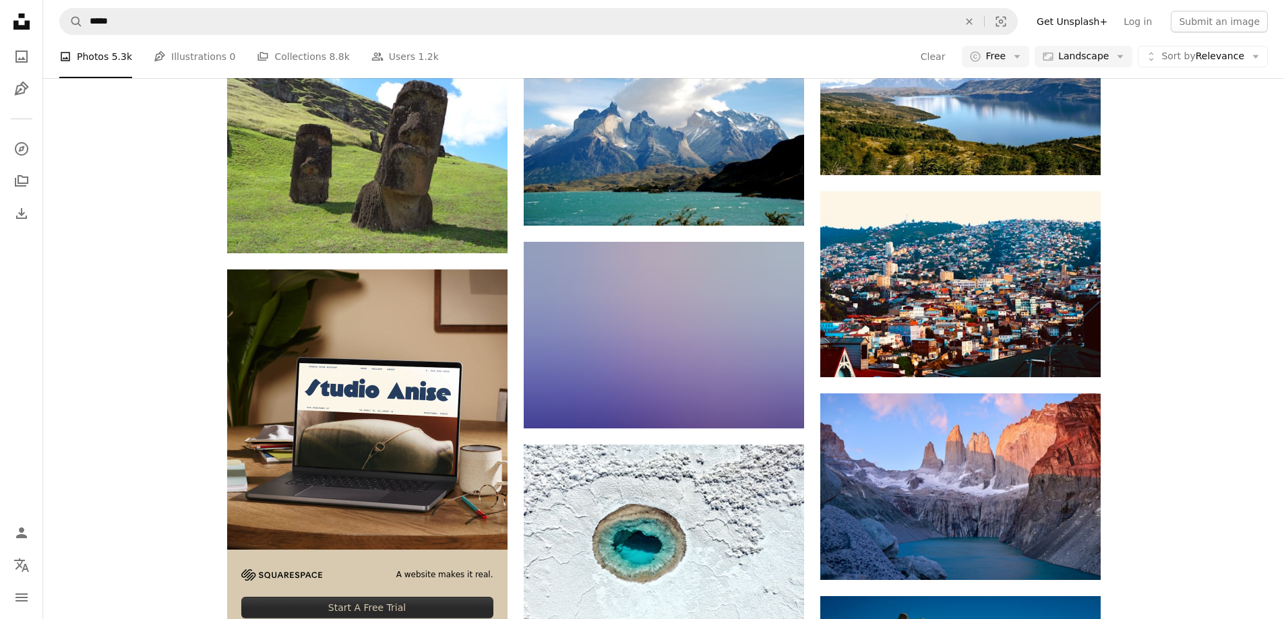
scroll to position [472, 0]
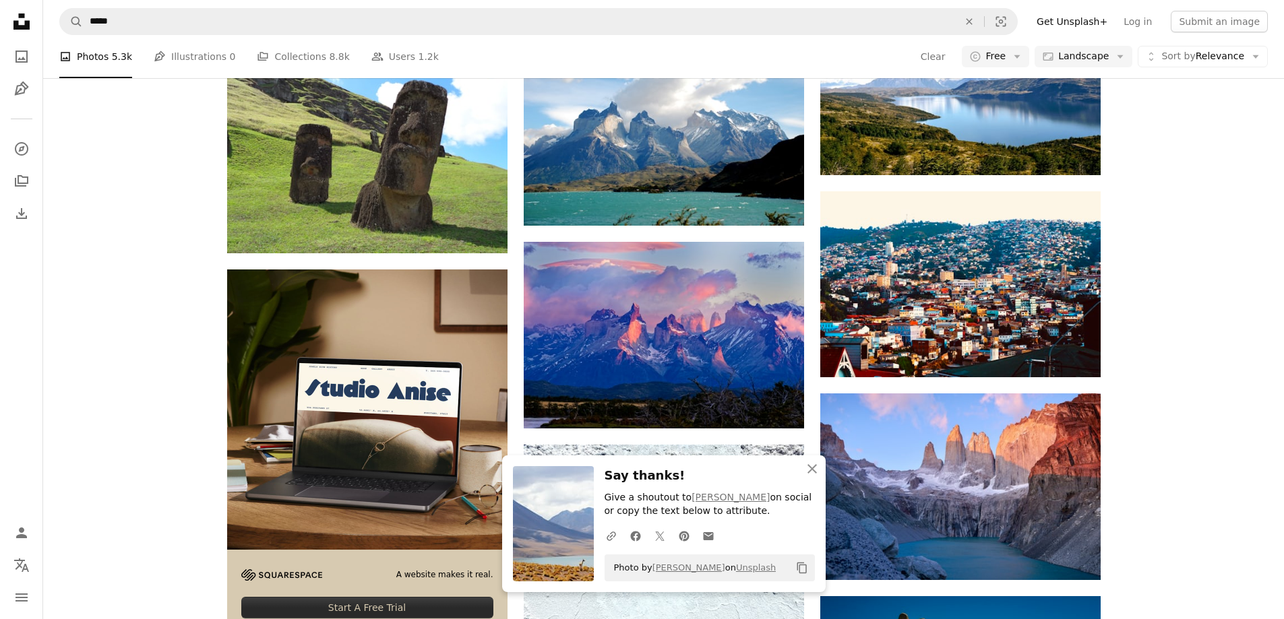
click at [813, 470] on icon "button" at bounding box center [811, 468] width 9 height 9
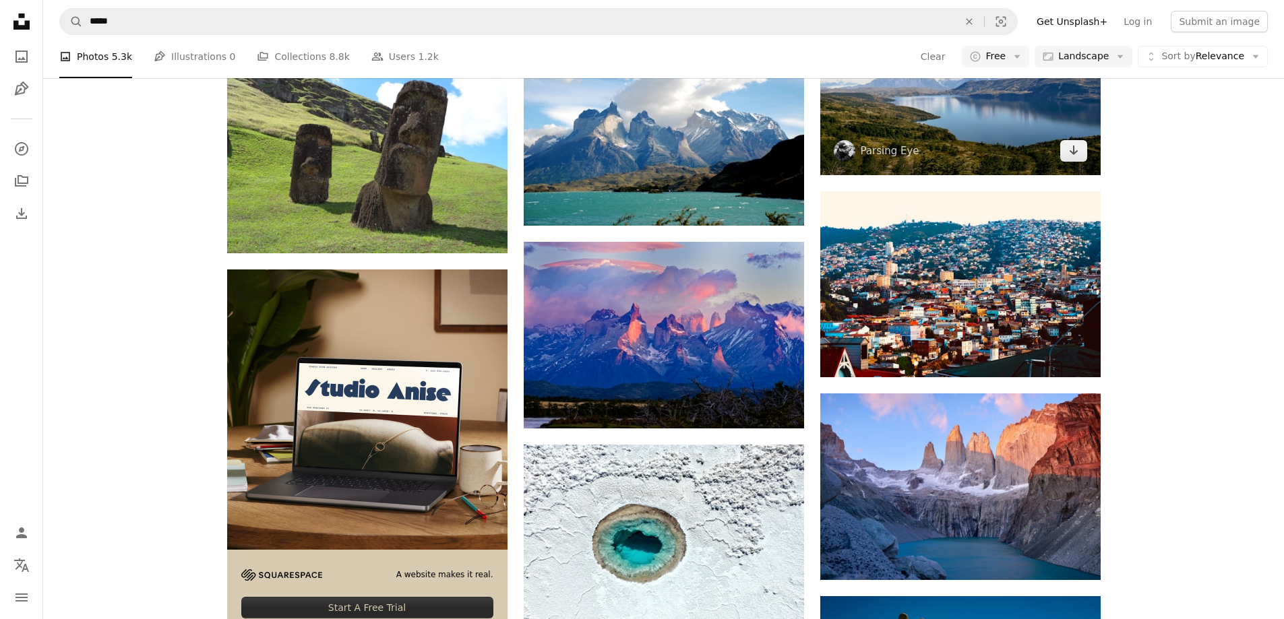
scroll to position [1482, 0]
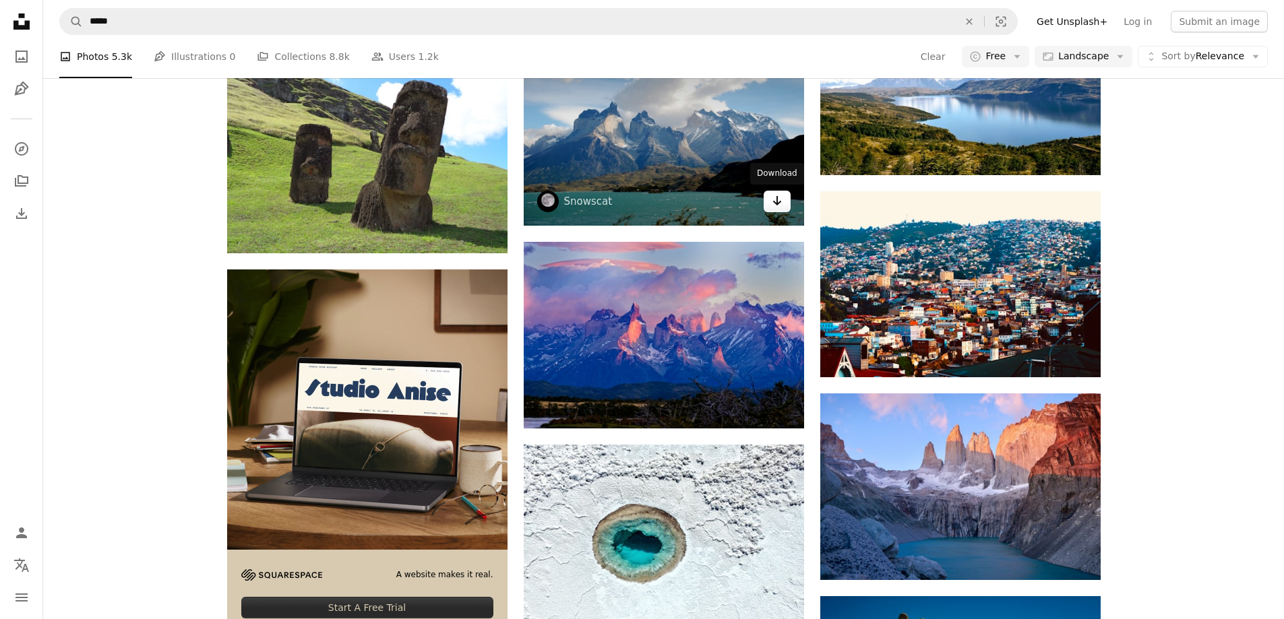
click at [782, 212] on link "Arrow pointing down" at bounding box center [776, 202] width 27 height 22
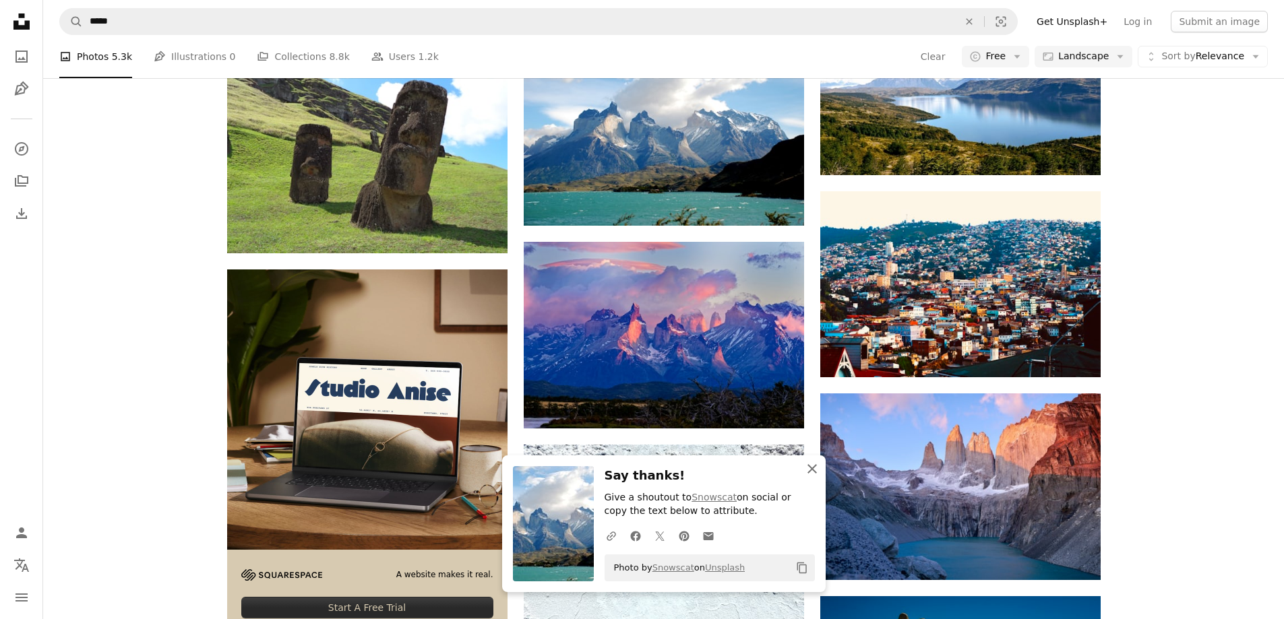
click at [817, 471] on icon "An X shape" at bounding box center [812, 469] width 16 height 16
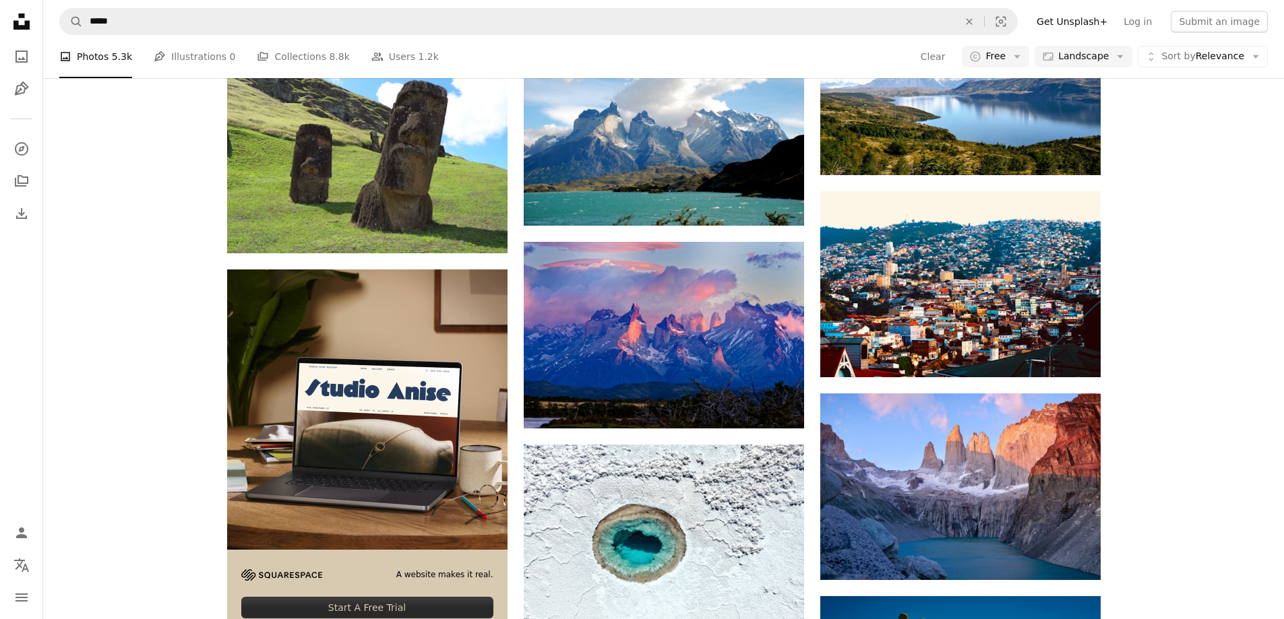
scroll to position [3234, 0]
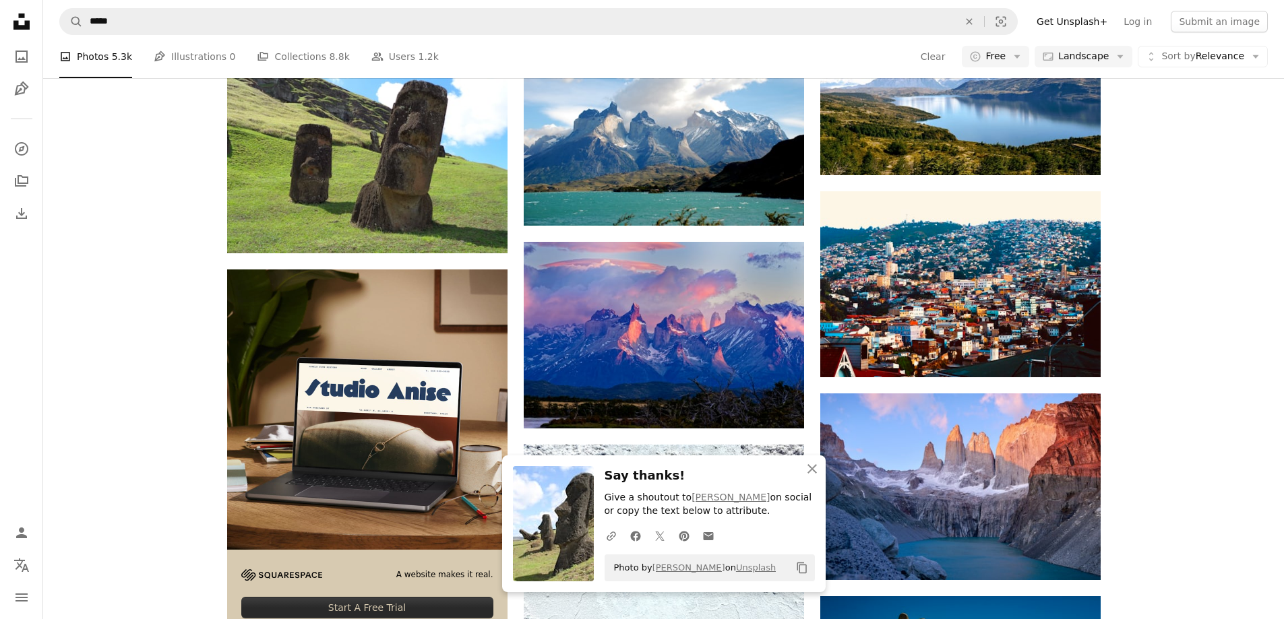
scroll to position [3706, 0]
click at [806, 469] on icon "An X shape" at bounding box center [812, 469] width 16 height 16
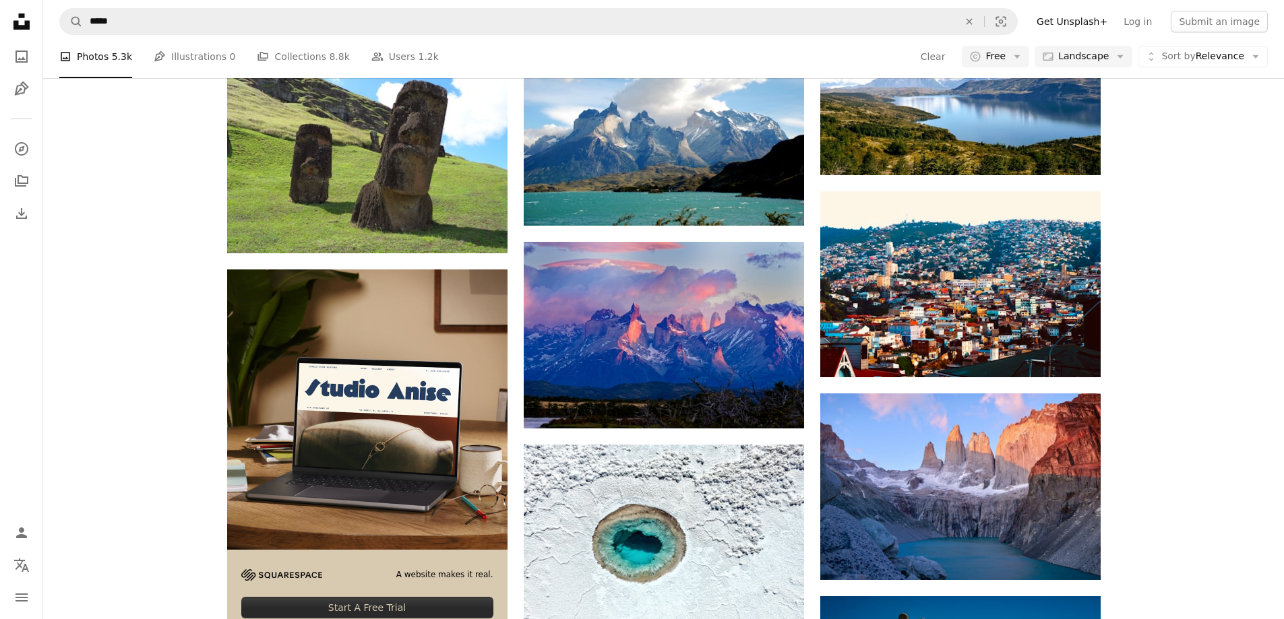
scroll to position [10039, 0]
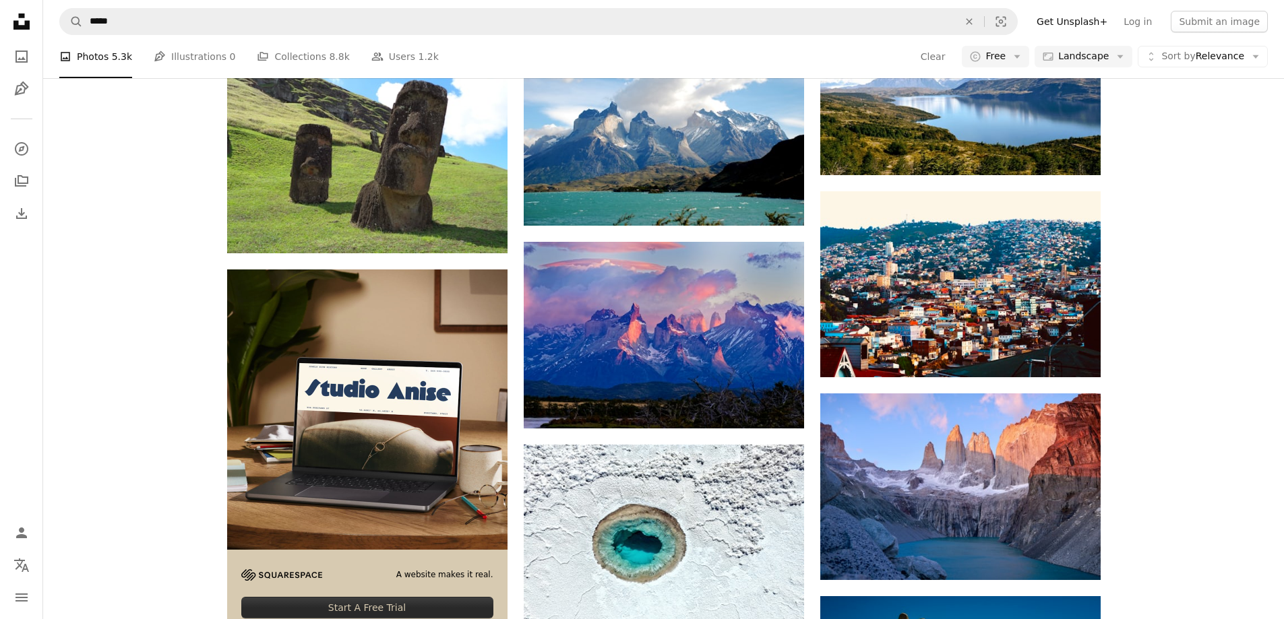
scroll to position [14418, 0]
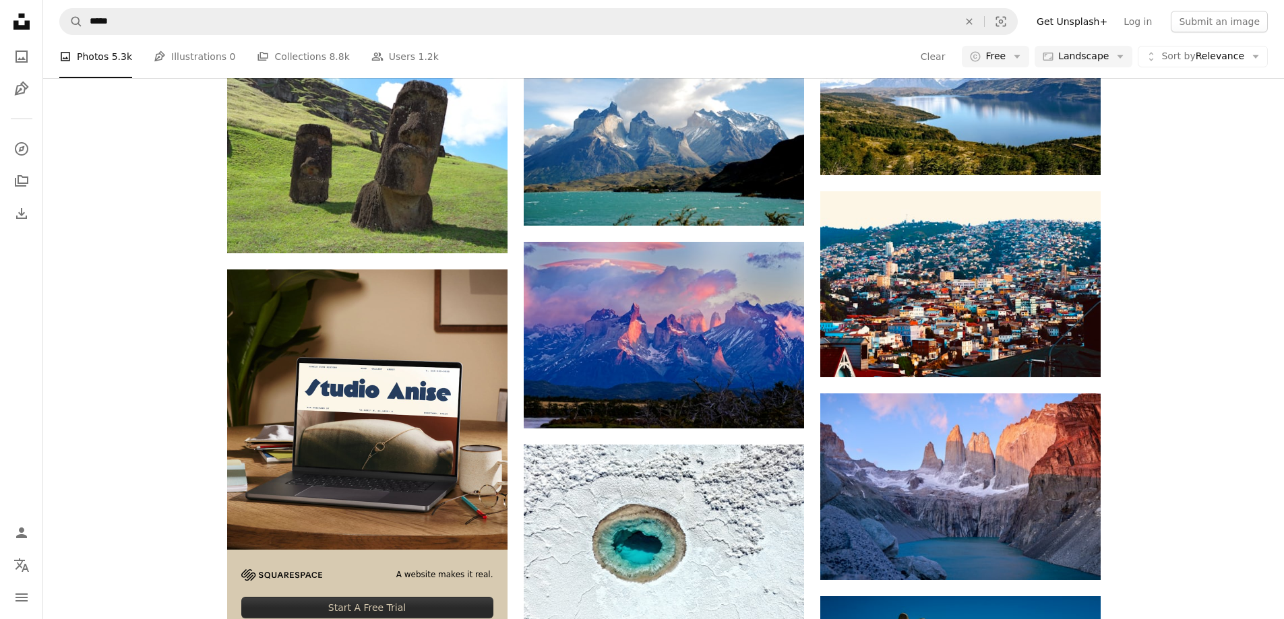
scroll to position [34631, 0]
